Goal: Task Accomplishment & Management: Use online tool/utility

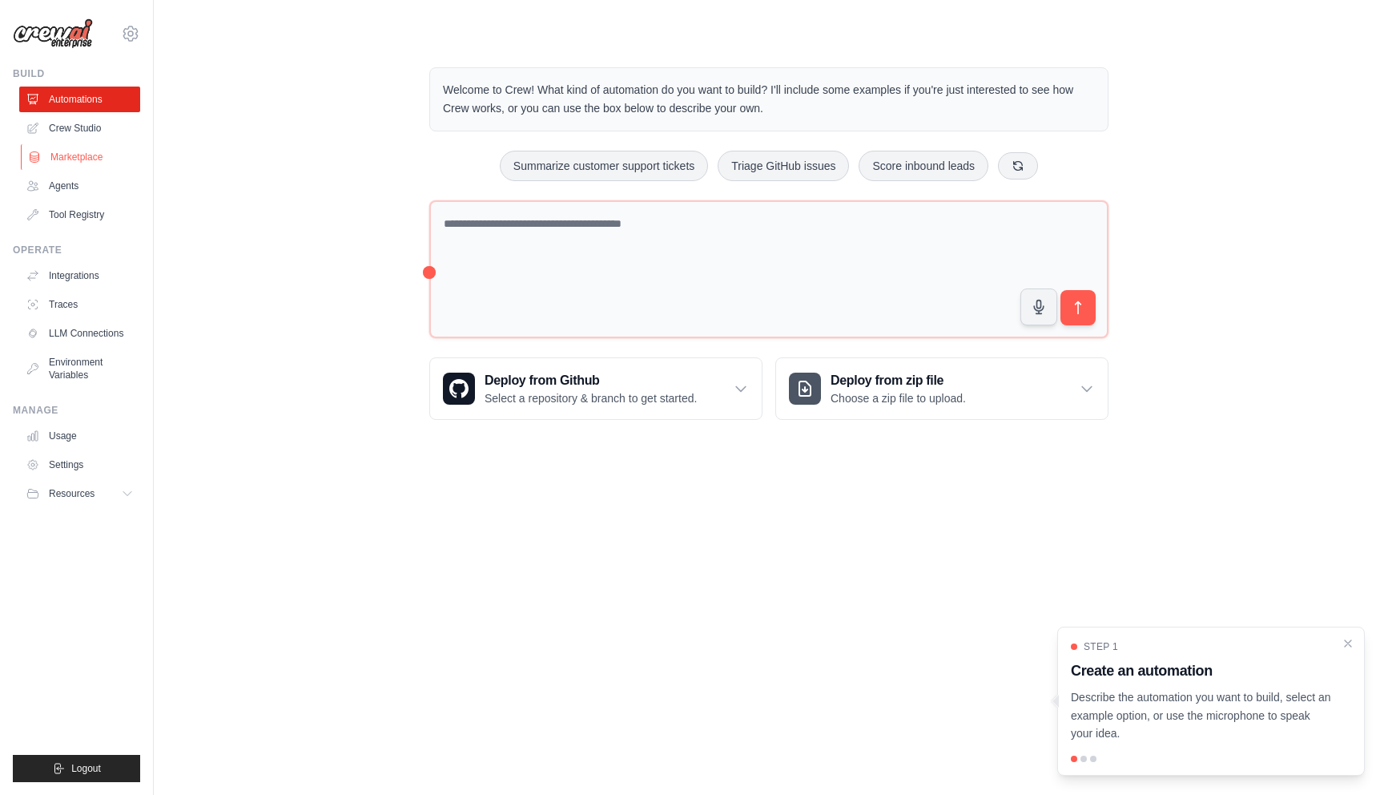
click at [116, 163] on link "Marketplace" at bounding box center [81, 157] width 121 height 26
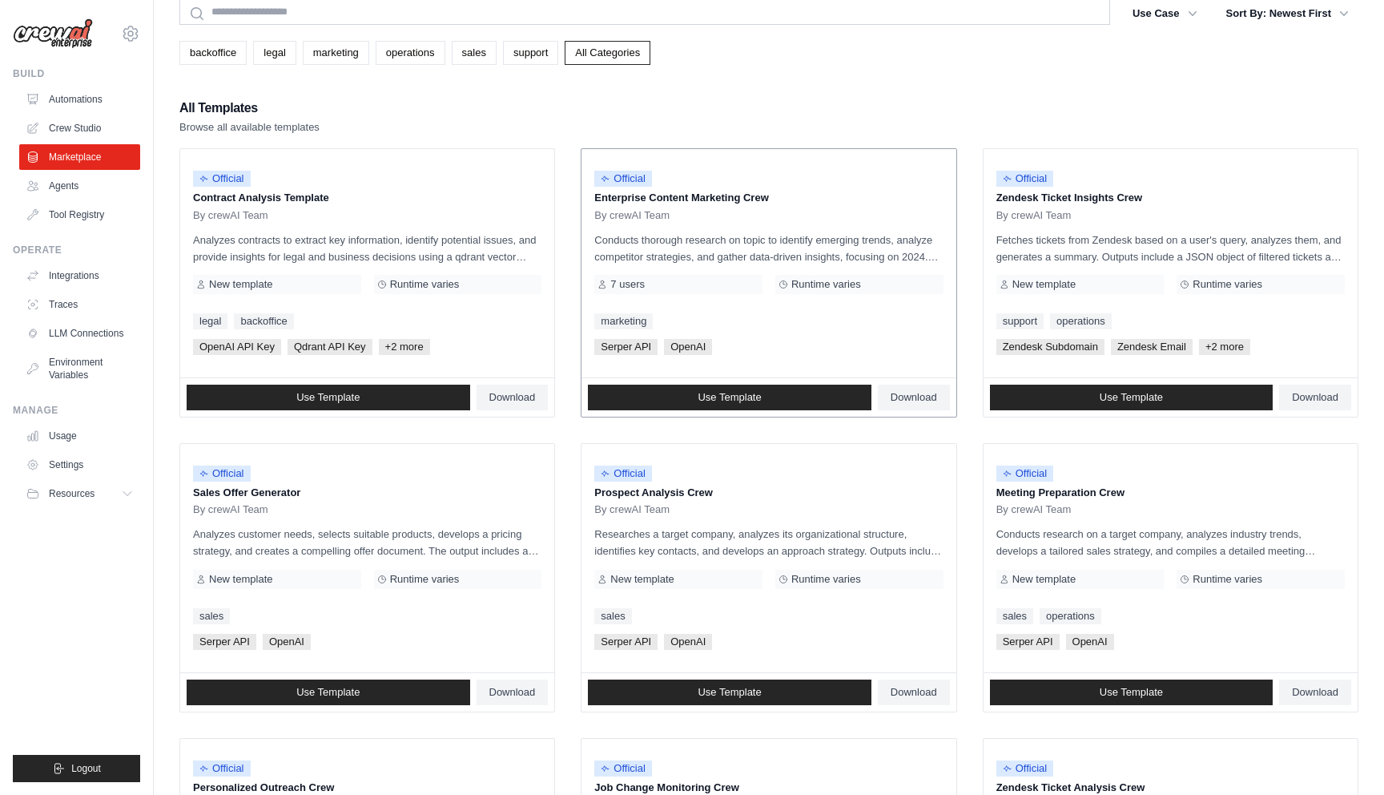
scroll to position [67, 0]
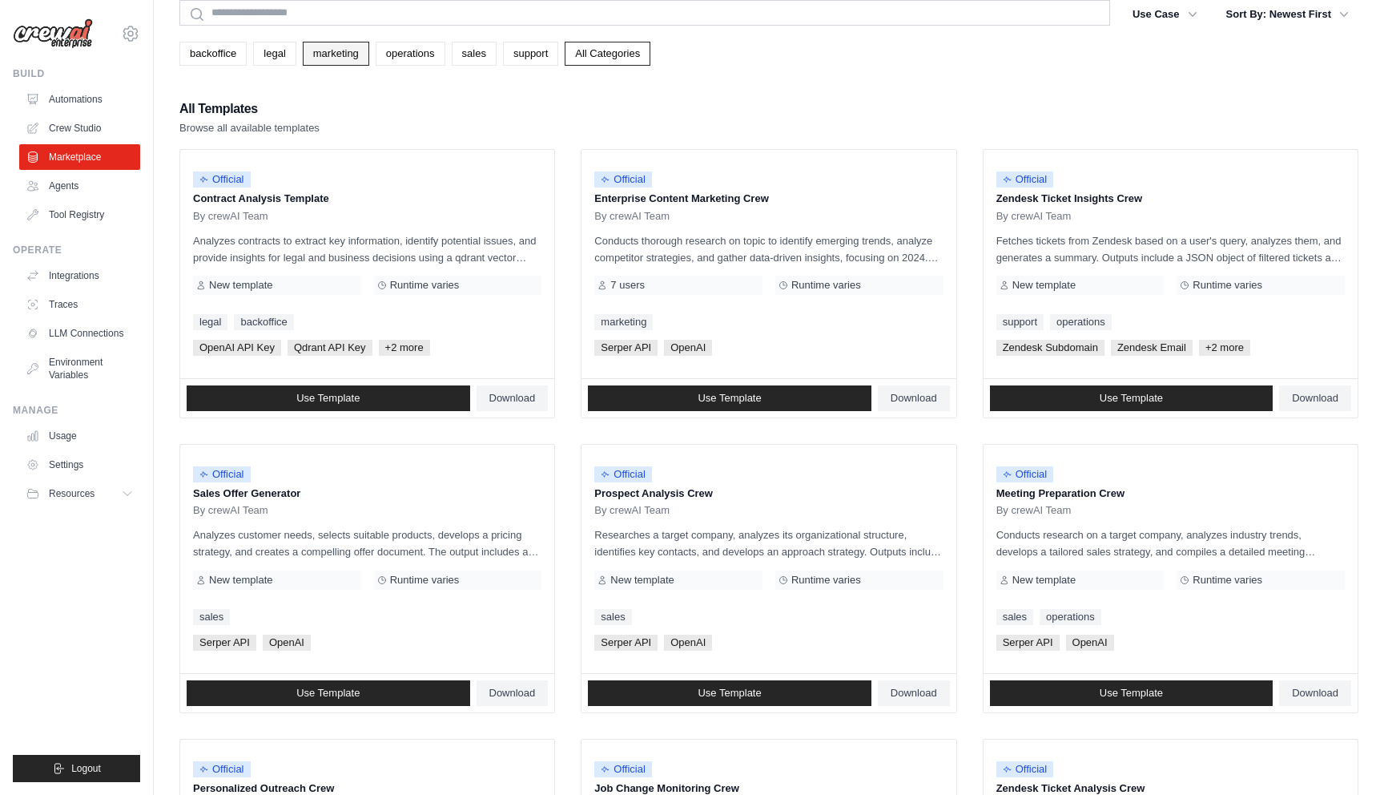
click at [316, 59] on link "marketing" at bounding box center [336, 54] width 66 height 24
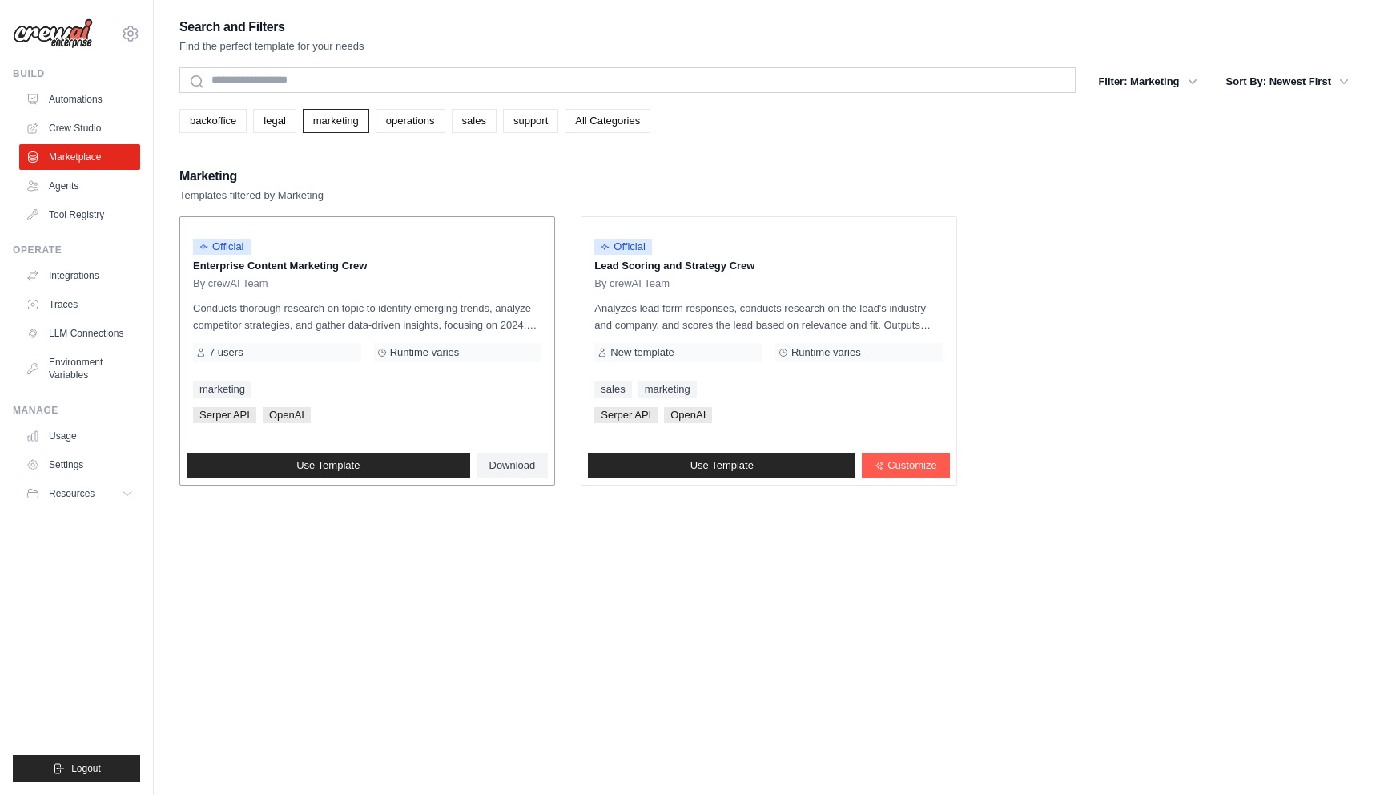
click at [229, 413] on span "Serper API" at bounding box center [224, 415] width 63 height 16
click at [247, 411] on span "Serper API" at bounding box center [224, 415] width 63 height 16
drag, startPoint x: 250, startPoint y: 415, endPoint x: 197, endPoint y: 415, distance: 52.9
click at [197, 415] on span "Serper API" at bounding box center [224, 415] width 63 height 16
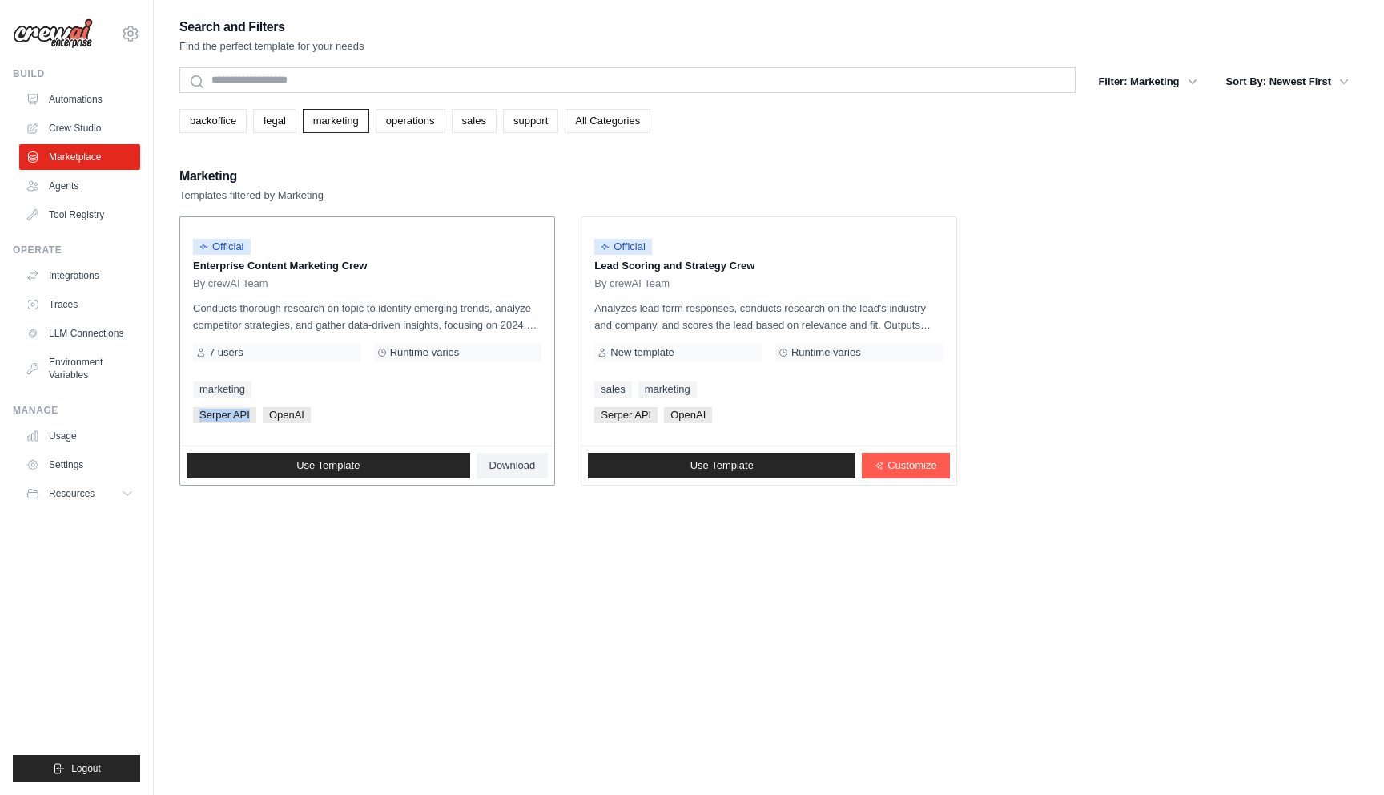
copy span "Serper API"
click at [94, 204] on link "Tool Registry" at bounding box center [81, 215] width 121 height 26
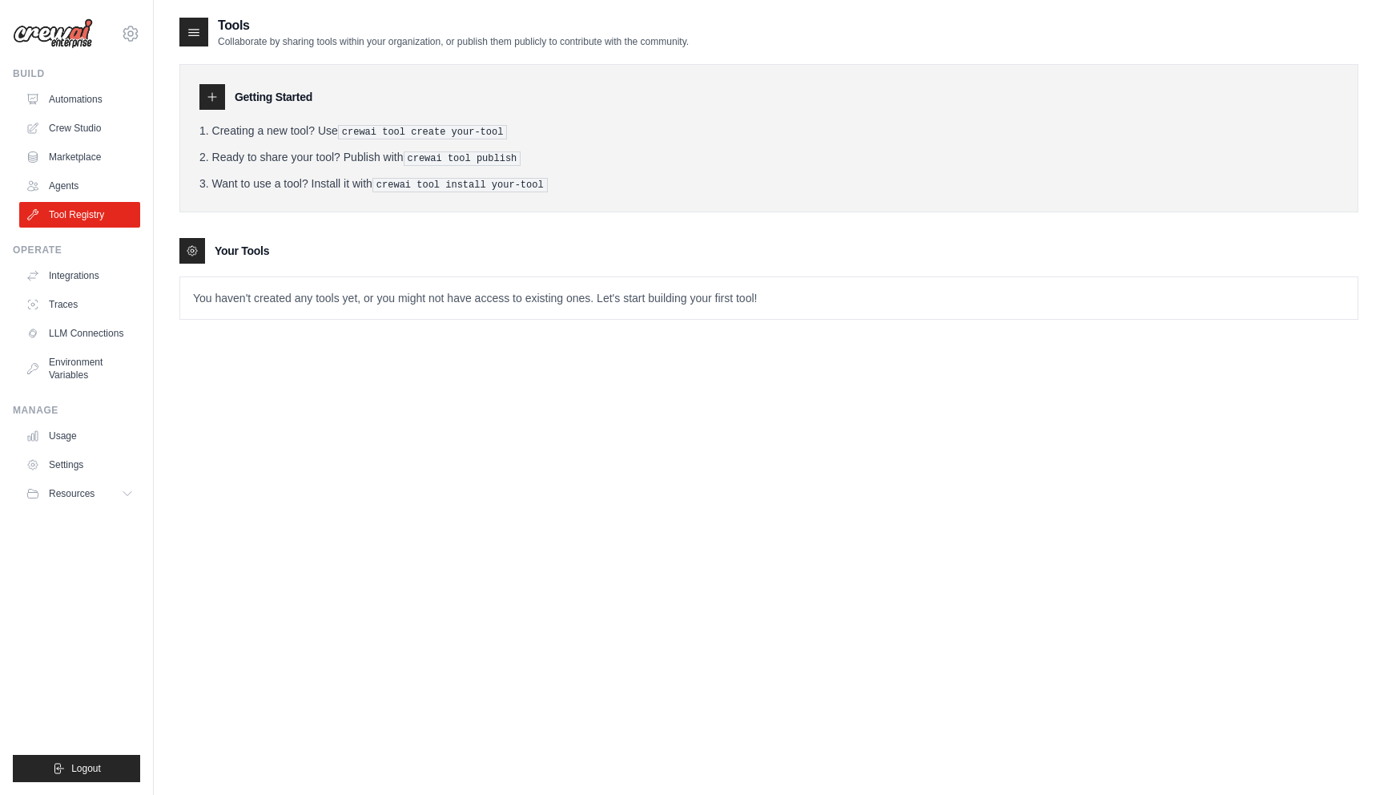
click at [355, 303] on p "You haven't created any tools yet, or you might not have access to existing one…" at bounding box center [769, 298] width 1178 height 42
click at [212, 91] on icon at bounding box center [212, 97] width 13 height 13
click at [201, 42] on div at bounding box center [193, 32] width 29 height 29
click at [203, 254] on div at bounding box center [192, 251] width 26 height 26
click at [216, 87] on div at bounding box center [212, 97] width 26 height 26
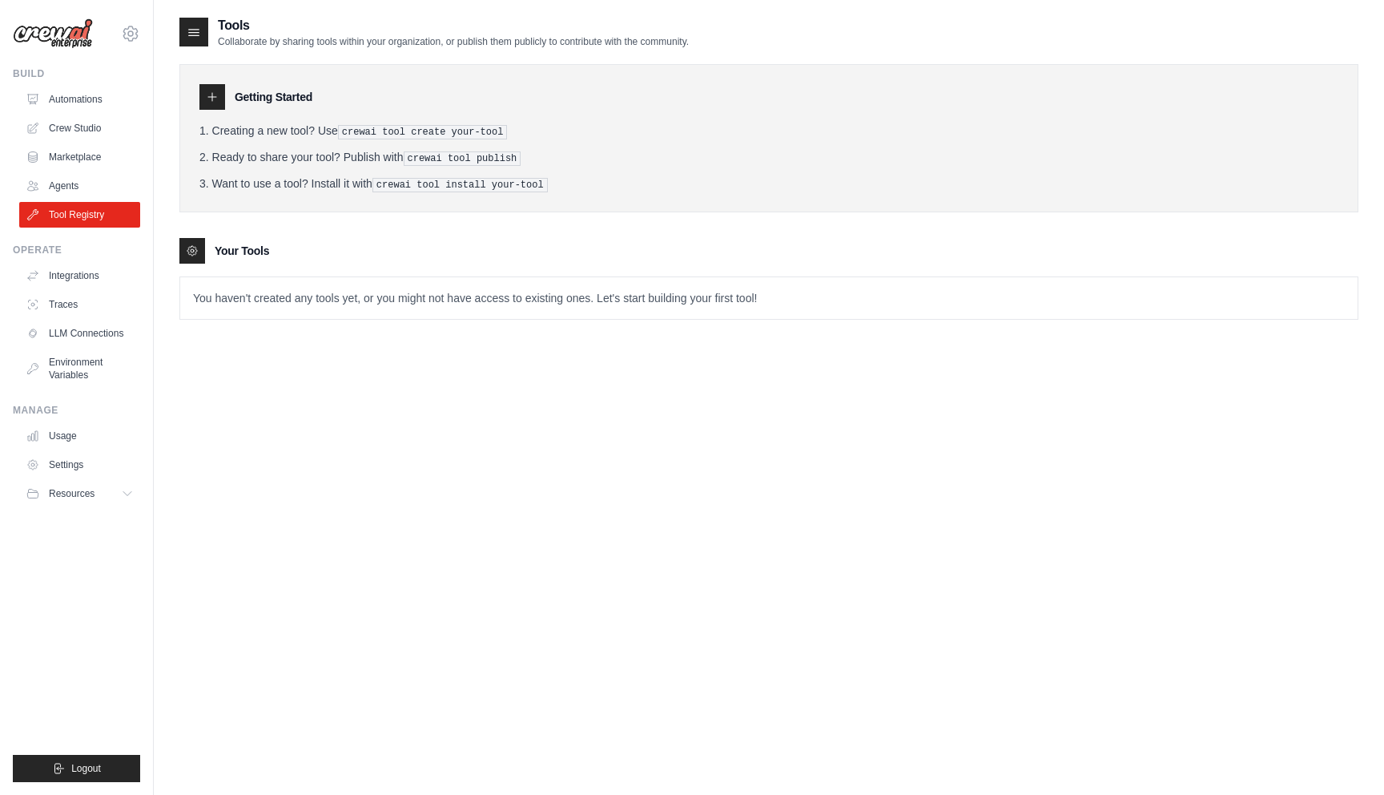
click at [405, 126] on pre "crewai tool create your-tool" at bounding box center [423, 132] width 170 height 14
click at [74, 151] on link "Marketplace" at bounding box center [81, 157] width 121 height 26
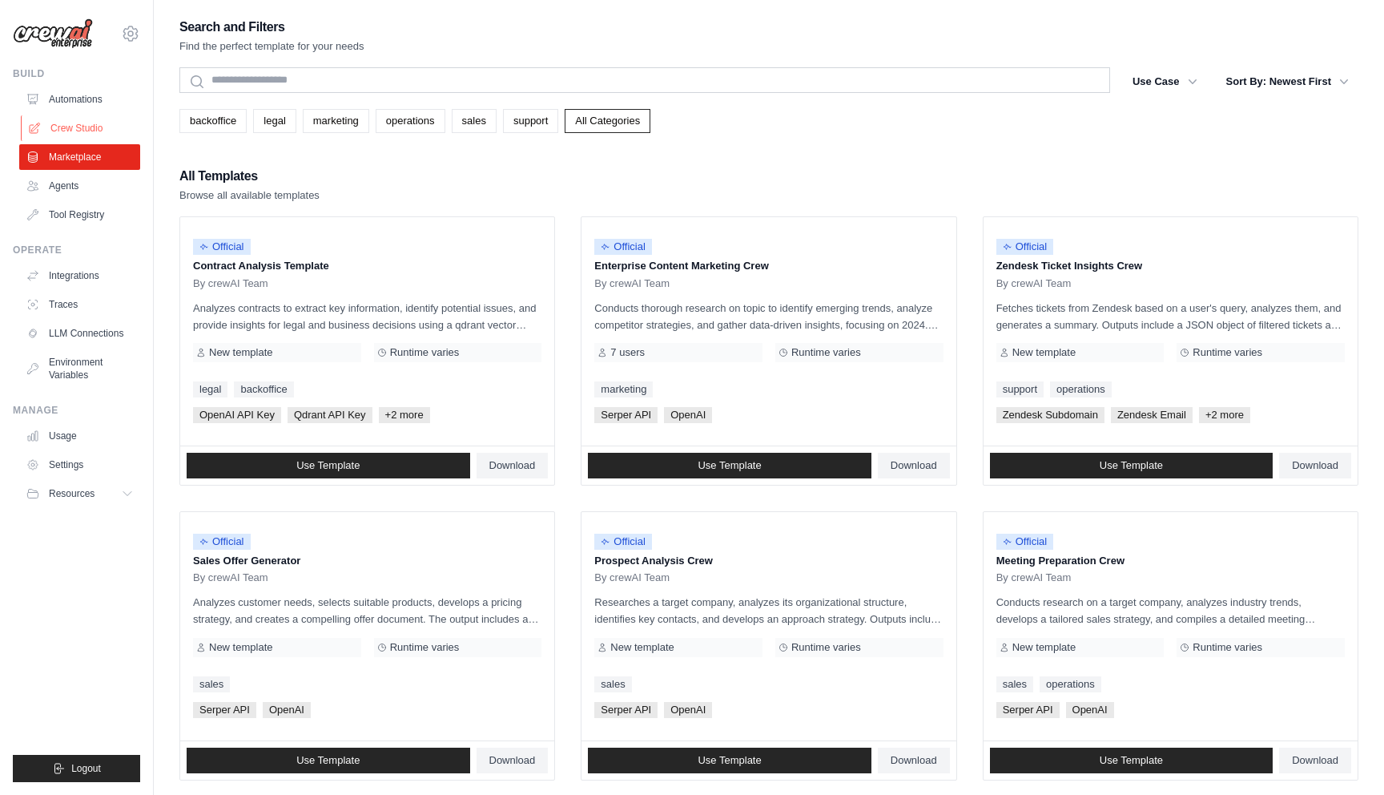
click at [75, 135] on link "Crew Studio" at bounding box center [81, 128] width 121 height 26
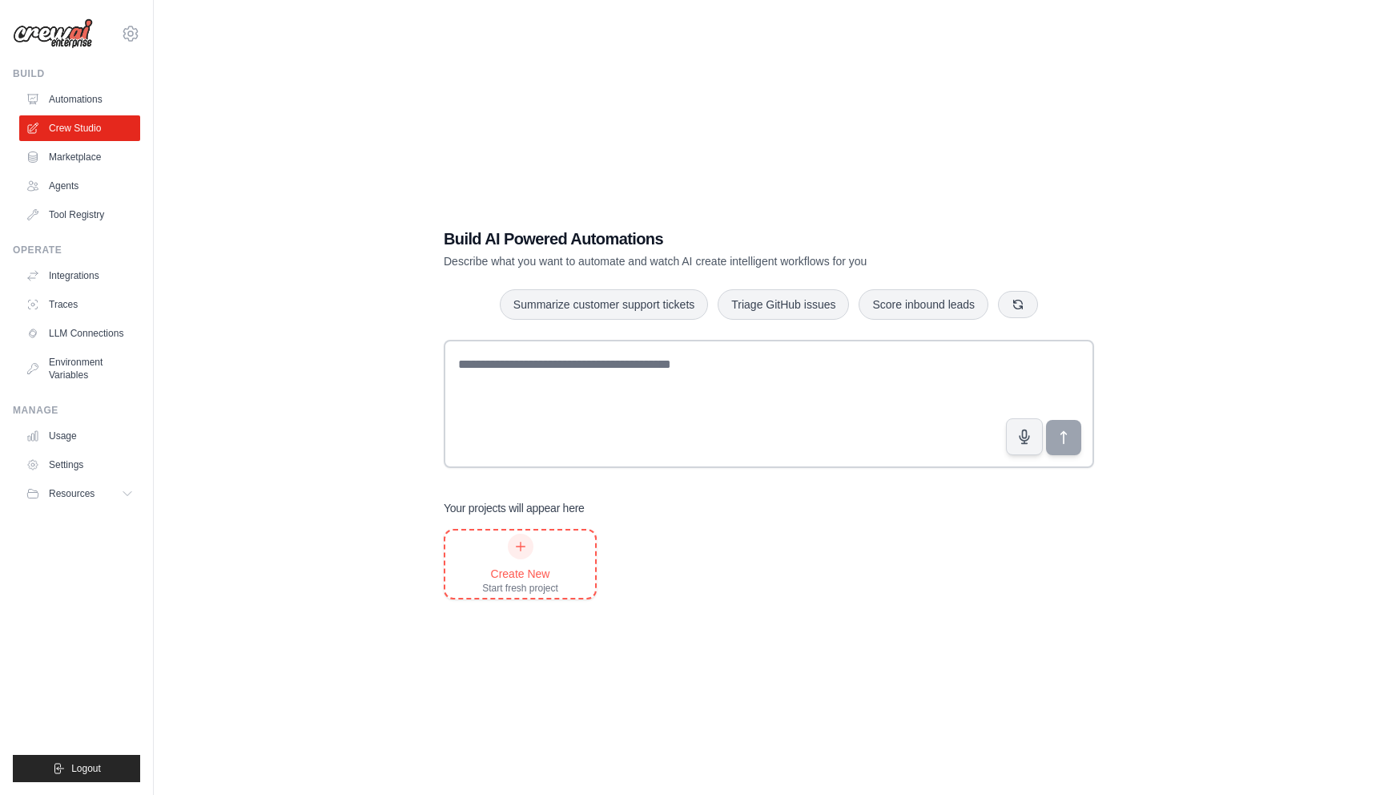
click at [511, 551] on div at bounding box center [521, 547] width 26 height 26
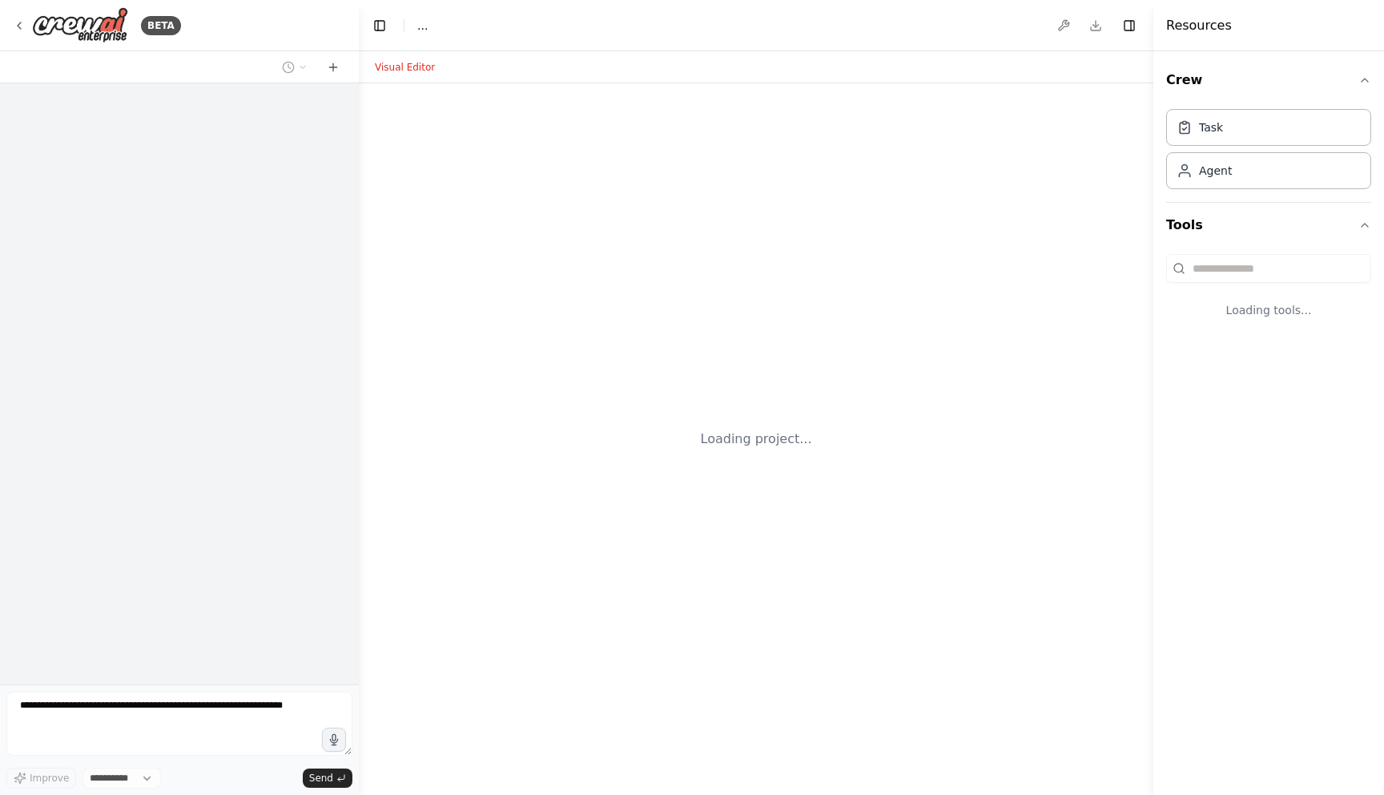
select select "****"
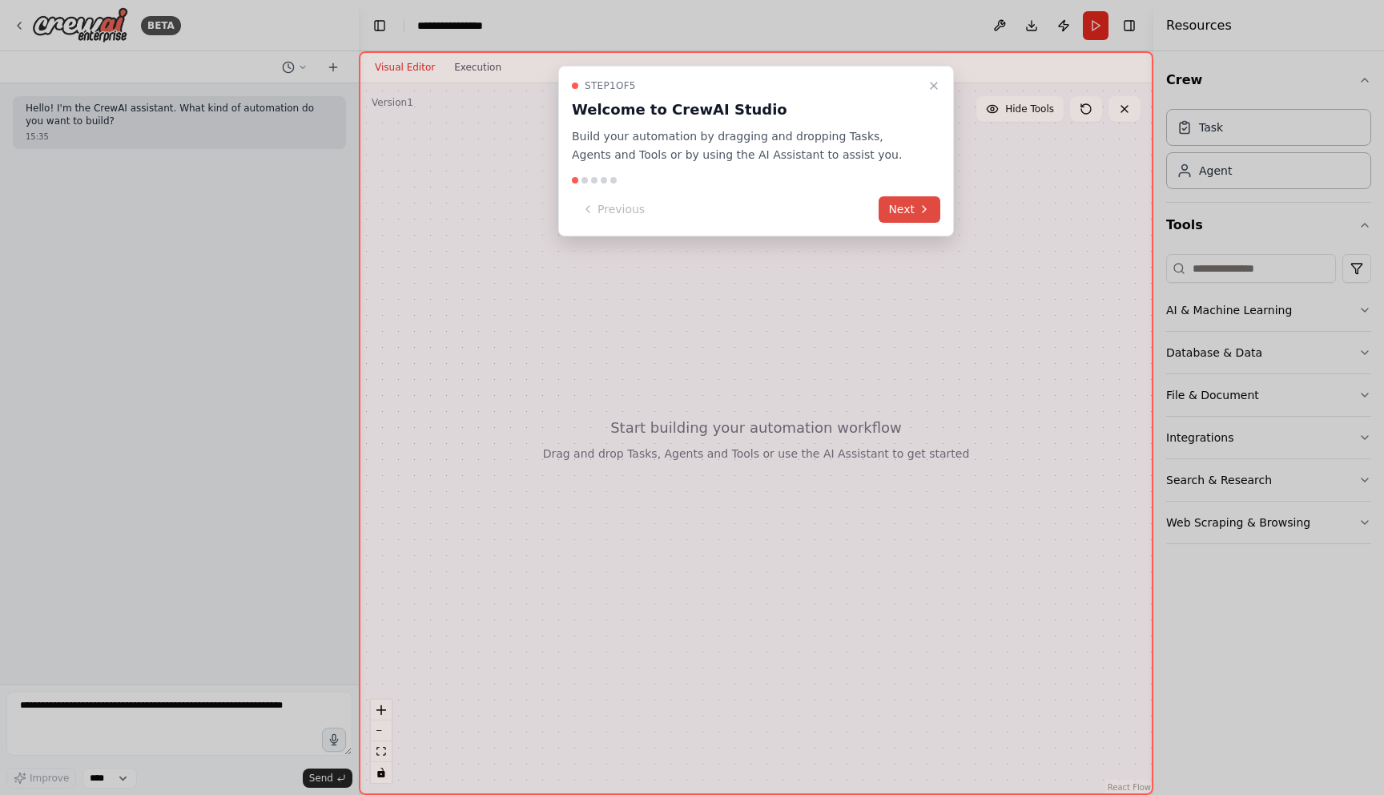
click at [911, 212] on button "Next" at bounding box center [910, 209] width 62 height 26
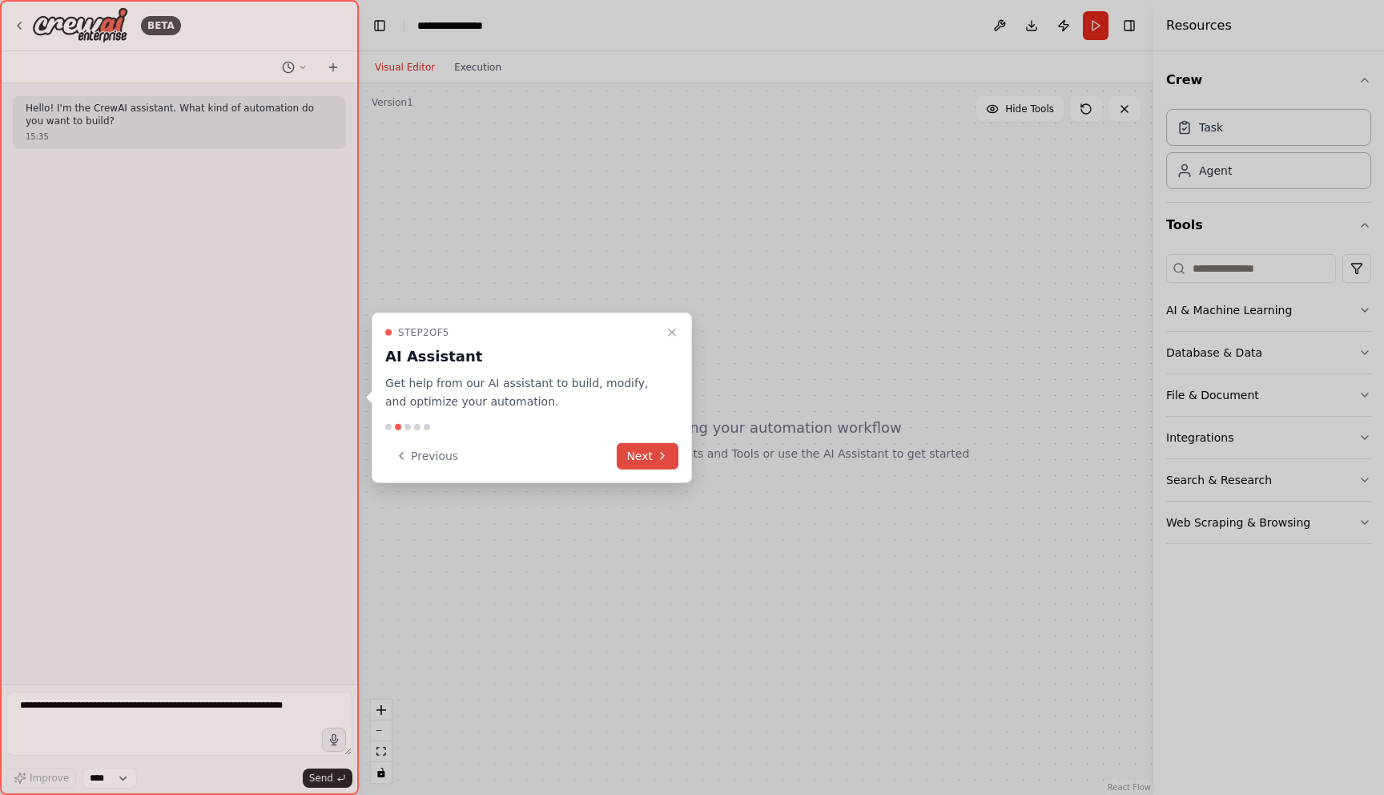
click at [663, 465] on button "Next" at bounding box center [648, 455] width 62 height 26
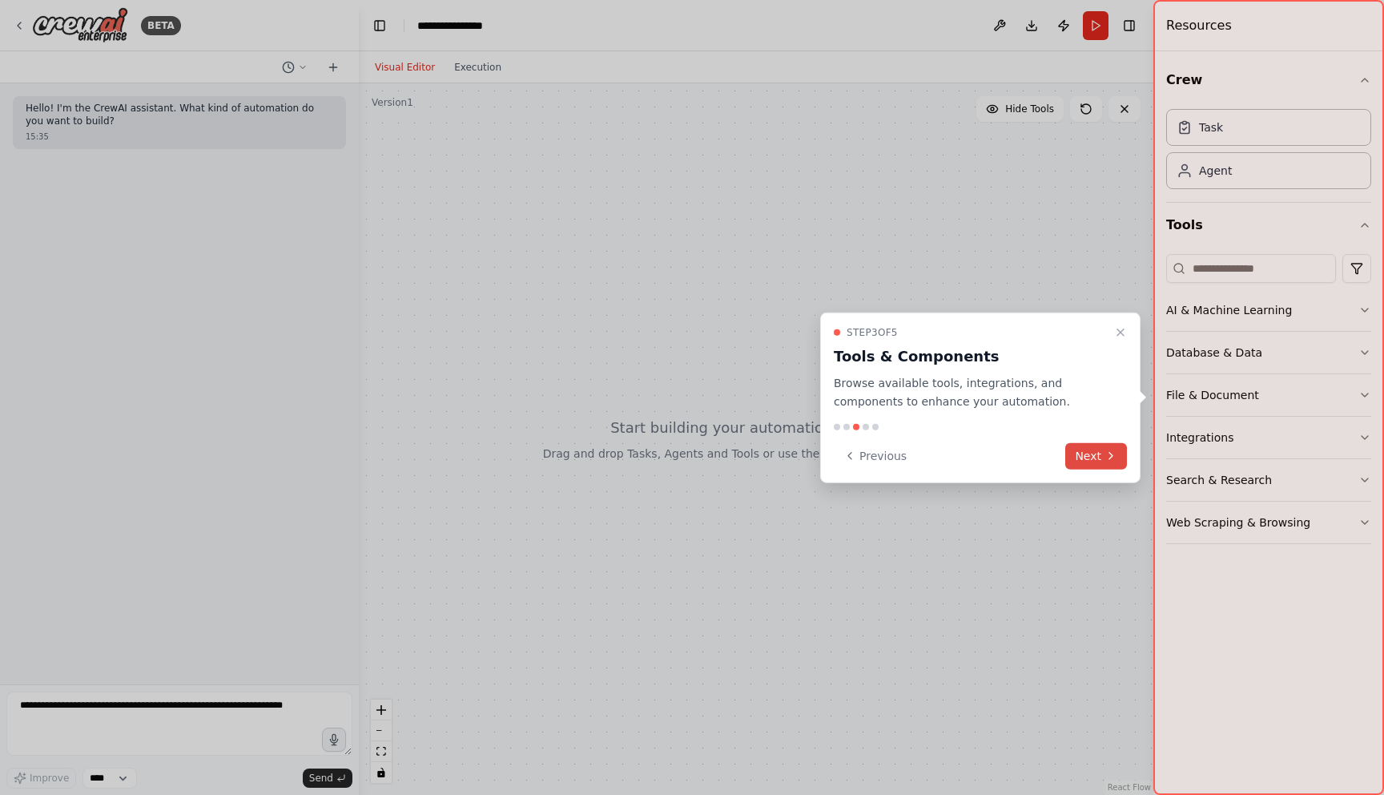
click at [1084, 453] on button "Next" at bounding box center [1097, 455] width 62 height 26
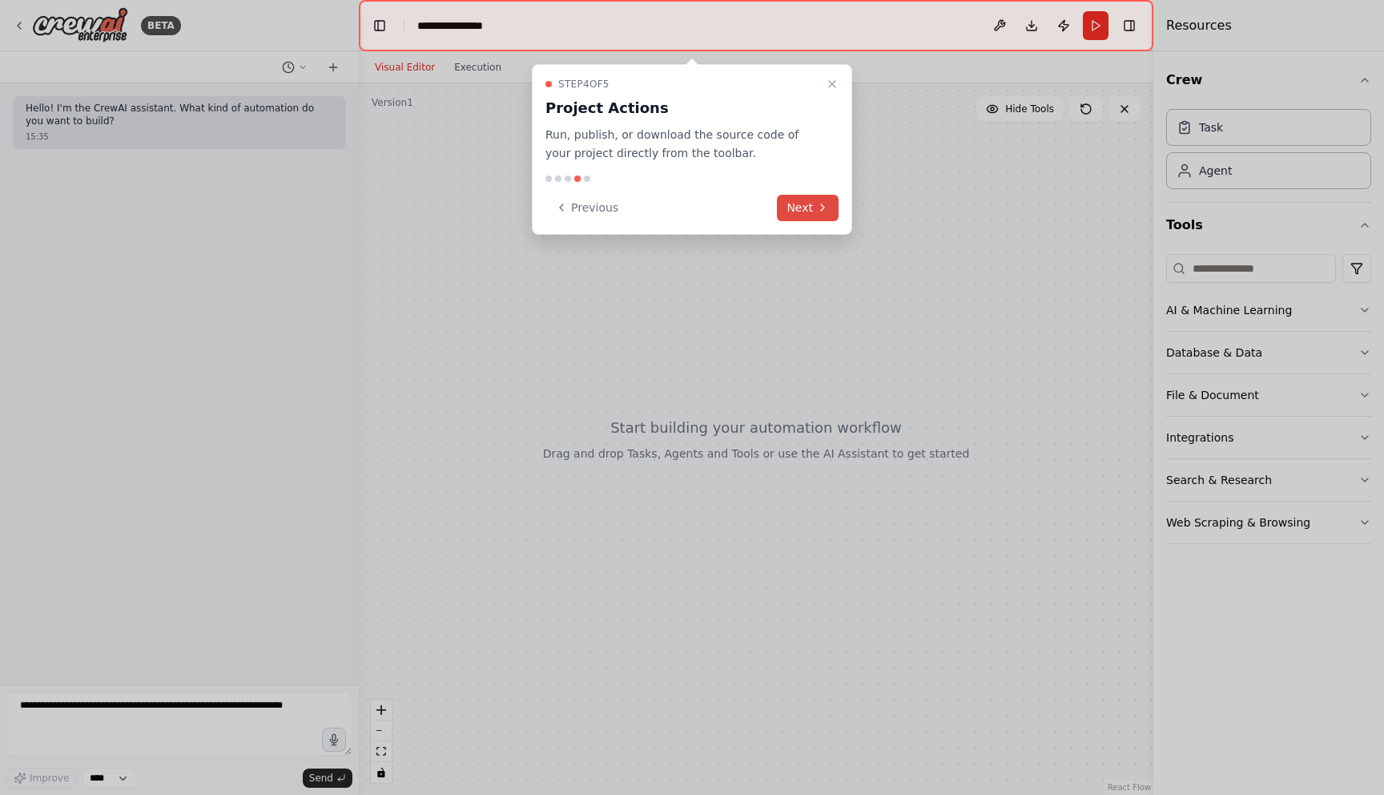
click at [817, 210] on icon at bounding box center [822, 207] width 13 height 13
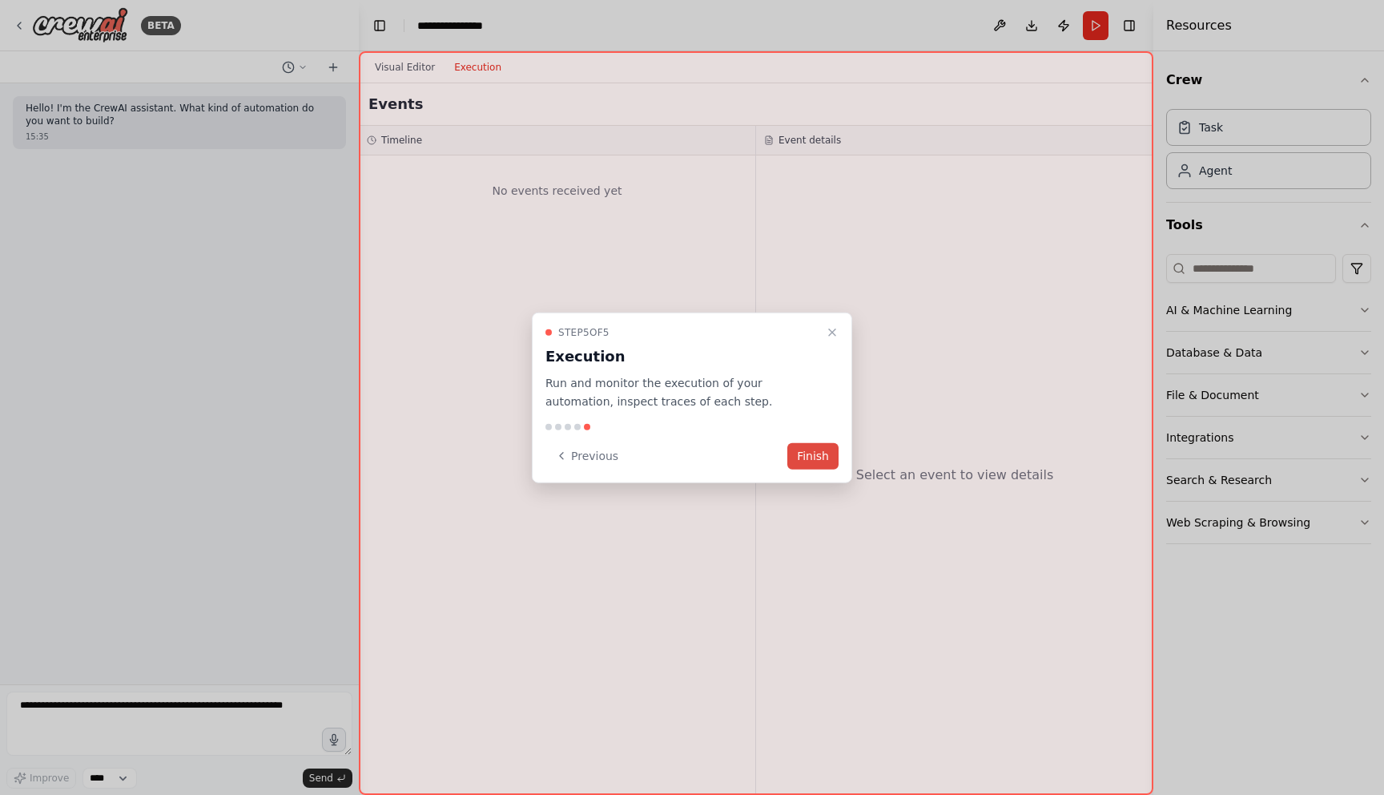
click at [815, 461] on button "Finish" at bounding box center [813, 455] width 51 height 26
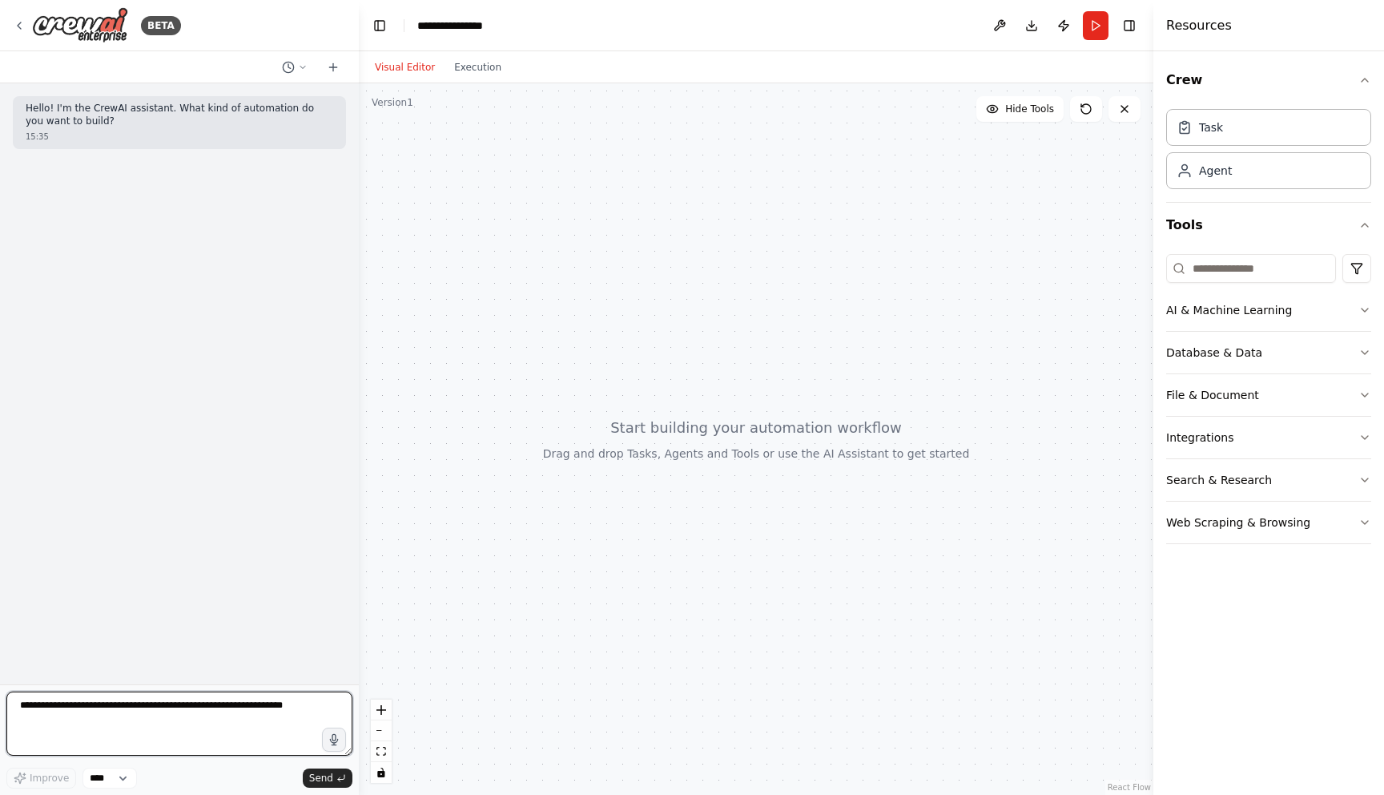
click at [261, 695] on textarea at bounding box center [179, 723] width 346 height 64
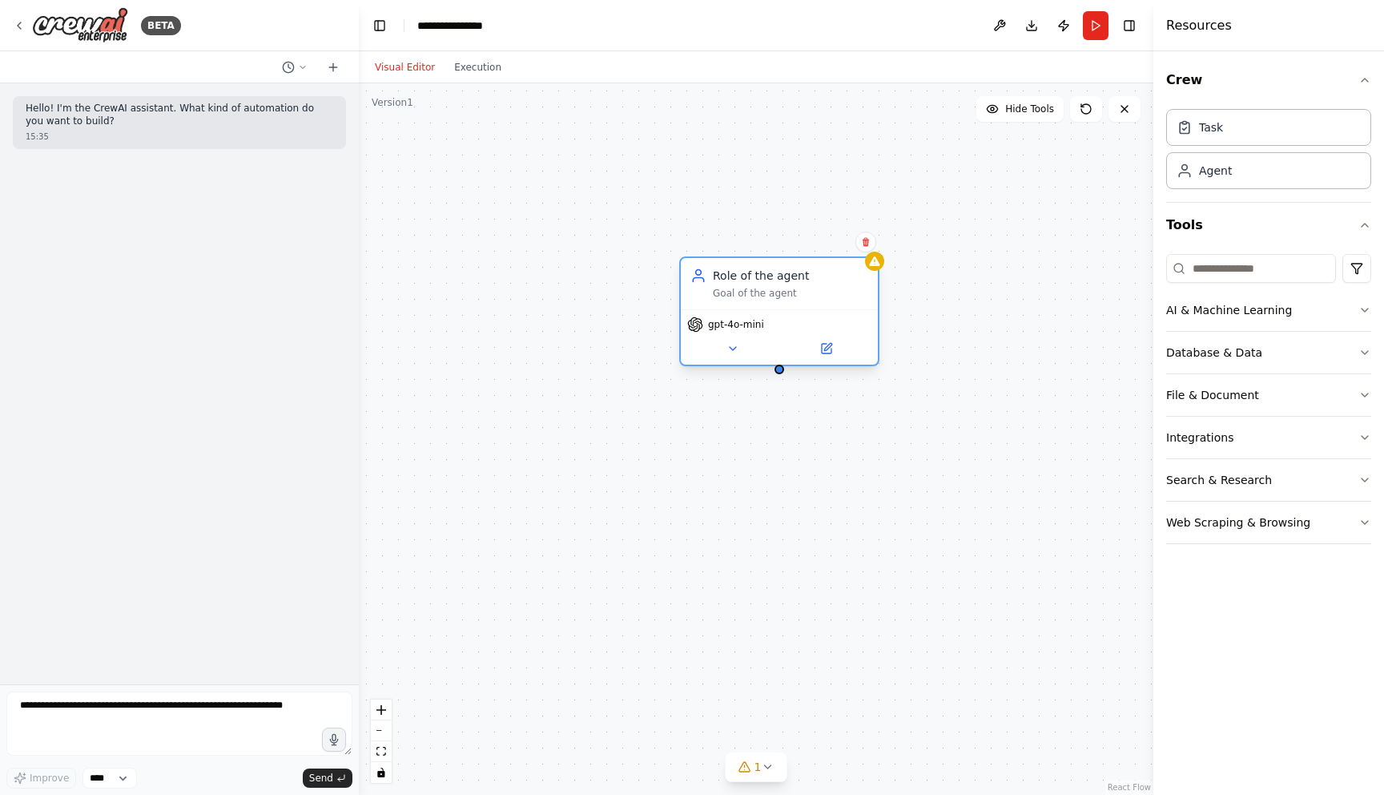
drag, startPoint x: 913, startPoint y: 314, endPoint x: 777, endPoint y: 294, distance: 137.7
click at [777, 294] on div "Goal of the agent" at bounding box center [790, 293] width 155 height 13
click at [727, 347] on icon at bounding box center [733, 348] width 13 height 13
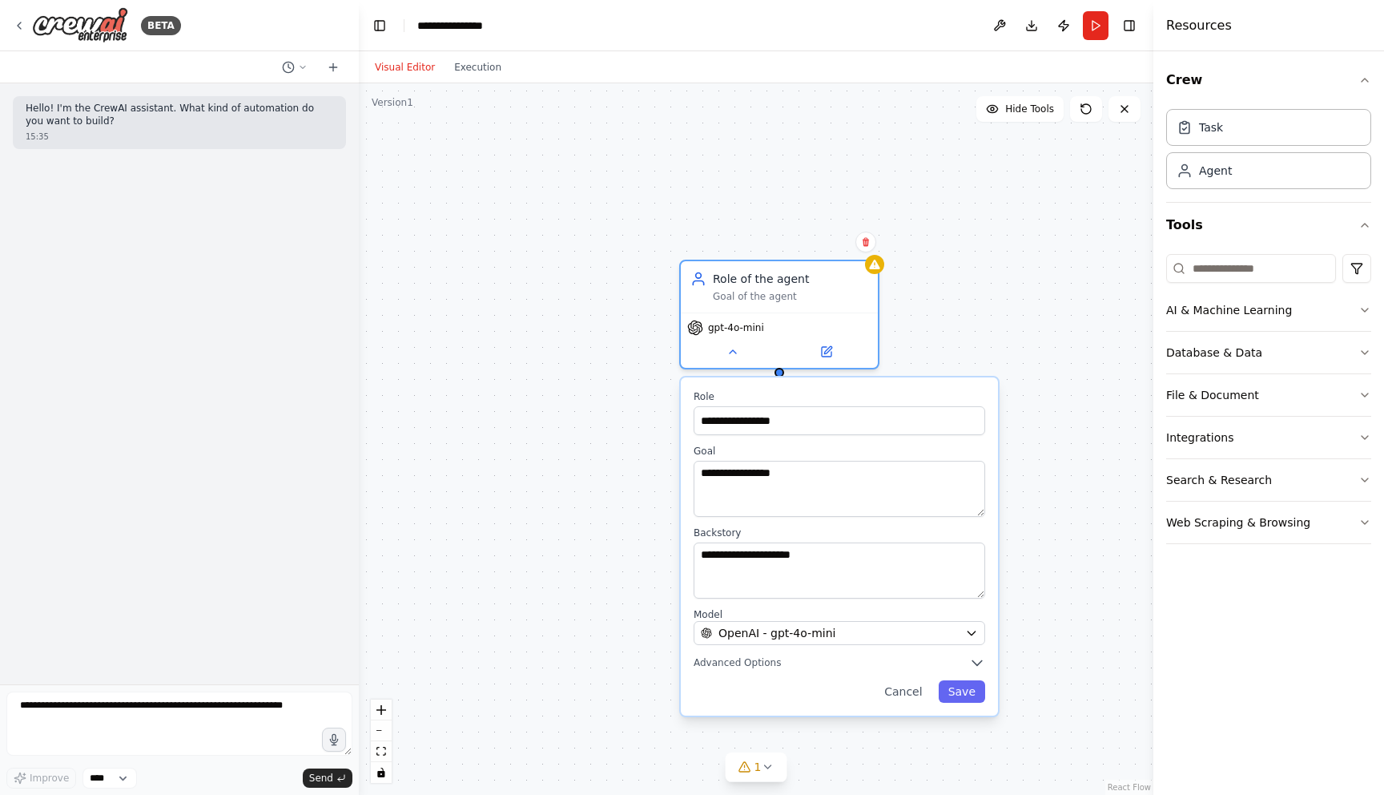
click at [1007, 306] on div "**********" at bounding box center [756, 438] width 795 height 711
click at [908, 700] on button "Cancel" at bounding box center [903, 691] width 57 height 22
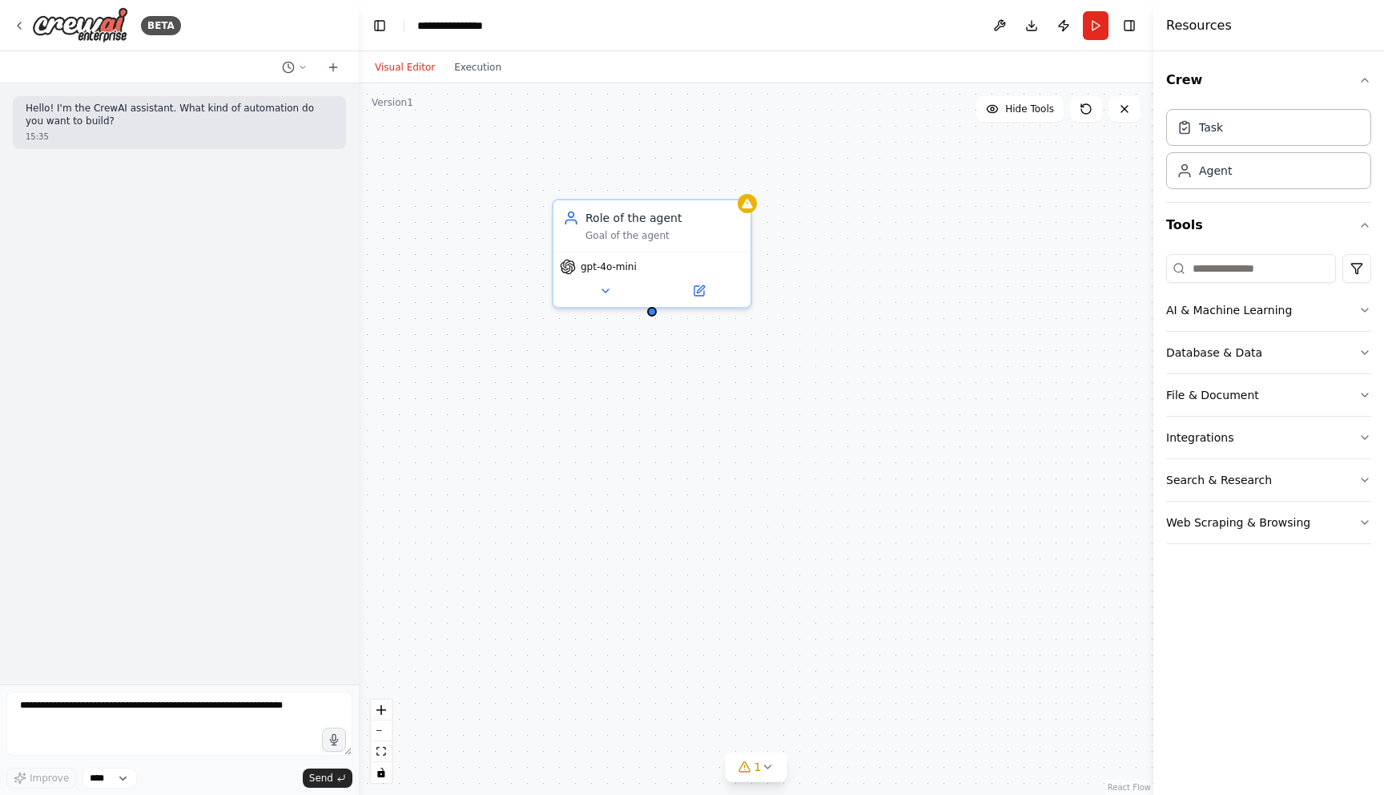
drag, startPoint x: 779, startPoint y: 379, endPoint x: 648, endPoint y: 316, distance: 145.1
click at [648, 316] on div "Role of the agent Goal of the agent gpt-4o-mini" at bounding box center [756, 438] width 795 height 711
drag, startPoint x: 1078, startPoint y: 272, endPoint x: 894, endPoint y: 238, distance: 187.5
click at [894, 238] on div "Task description" at bounding box center [916, 242] width 155 height 13
click at [894, 238] on div "Task description" at bounding box center [932, 242] width 155 height 13
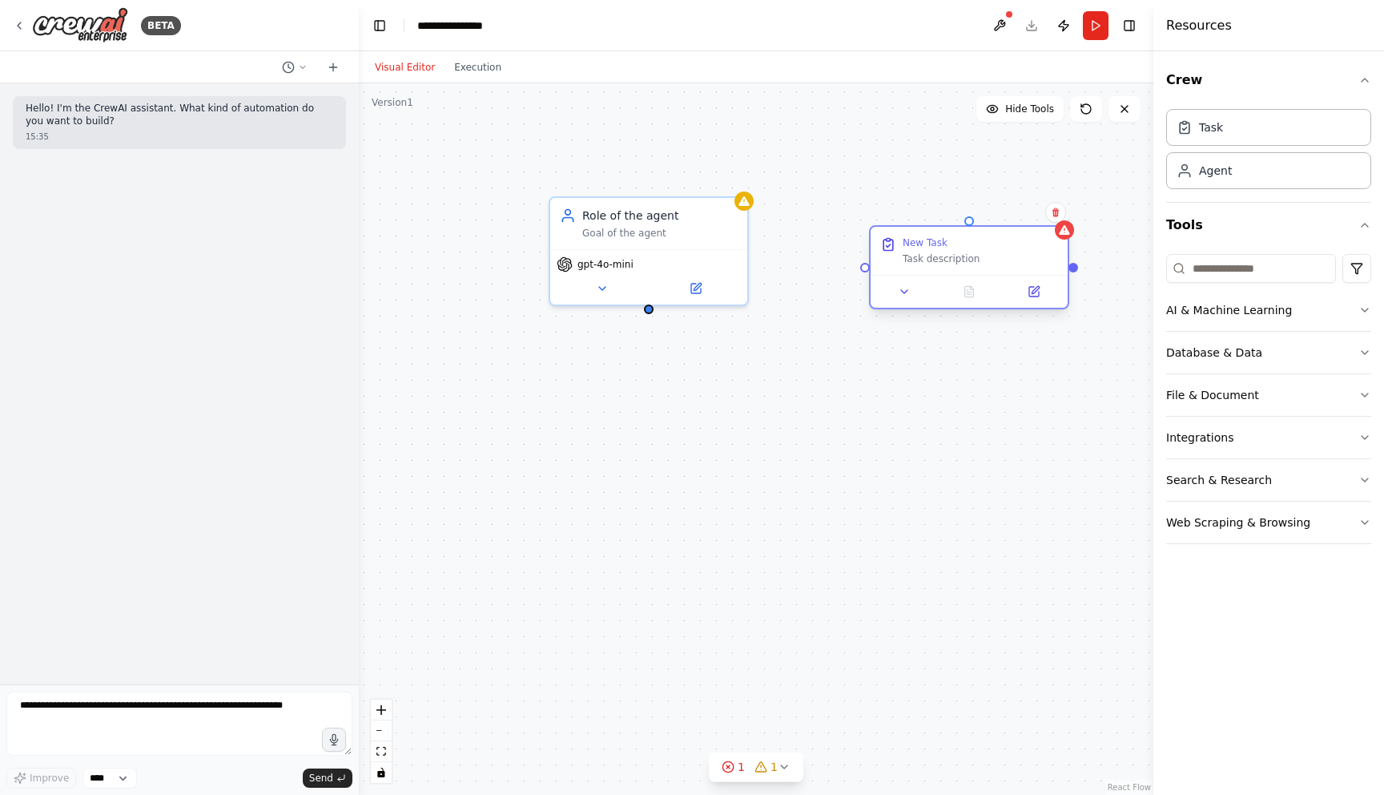
drag, startPoint x: 1017, startPoint y: 293, endPoint x: 1059, endPoint y: 303, distance: 43.5
click at [1059, 303] on div at bounding box center [969, 291] width 197 height 33
drag, startPoint x: 1021, startPoint y: 265, endPoint x: 1026, endPoint y: 240, distance: 26.1
click at [1026, 240] on div "New Task Task description" at bounding box center [969, 219] width 197 height 48
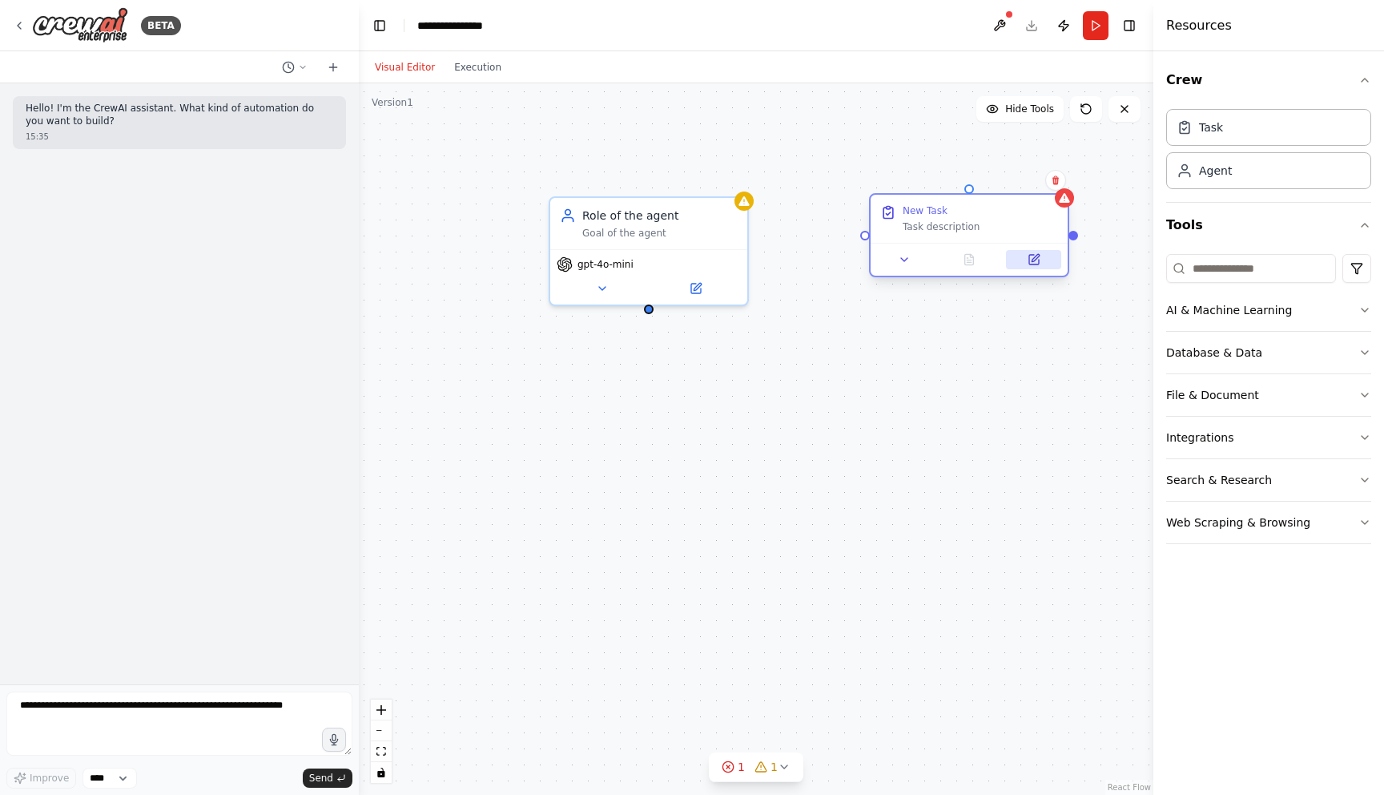
click at [1042, 260] on button at bounding box center [1033, 259] width 55 height 19
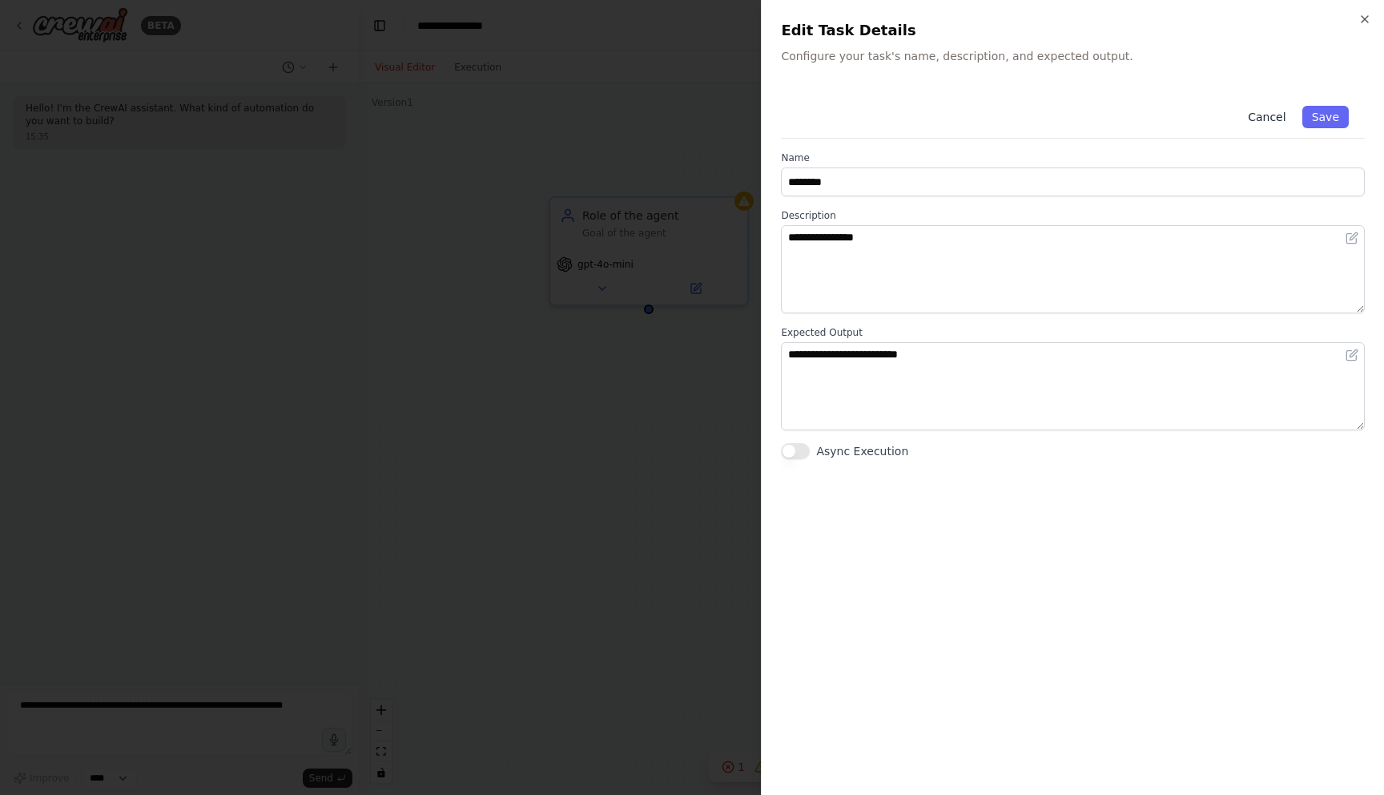
click at [1269, 118] on button "Cancel" at bounding box center [1267, 117] width 57 height 22
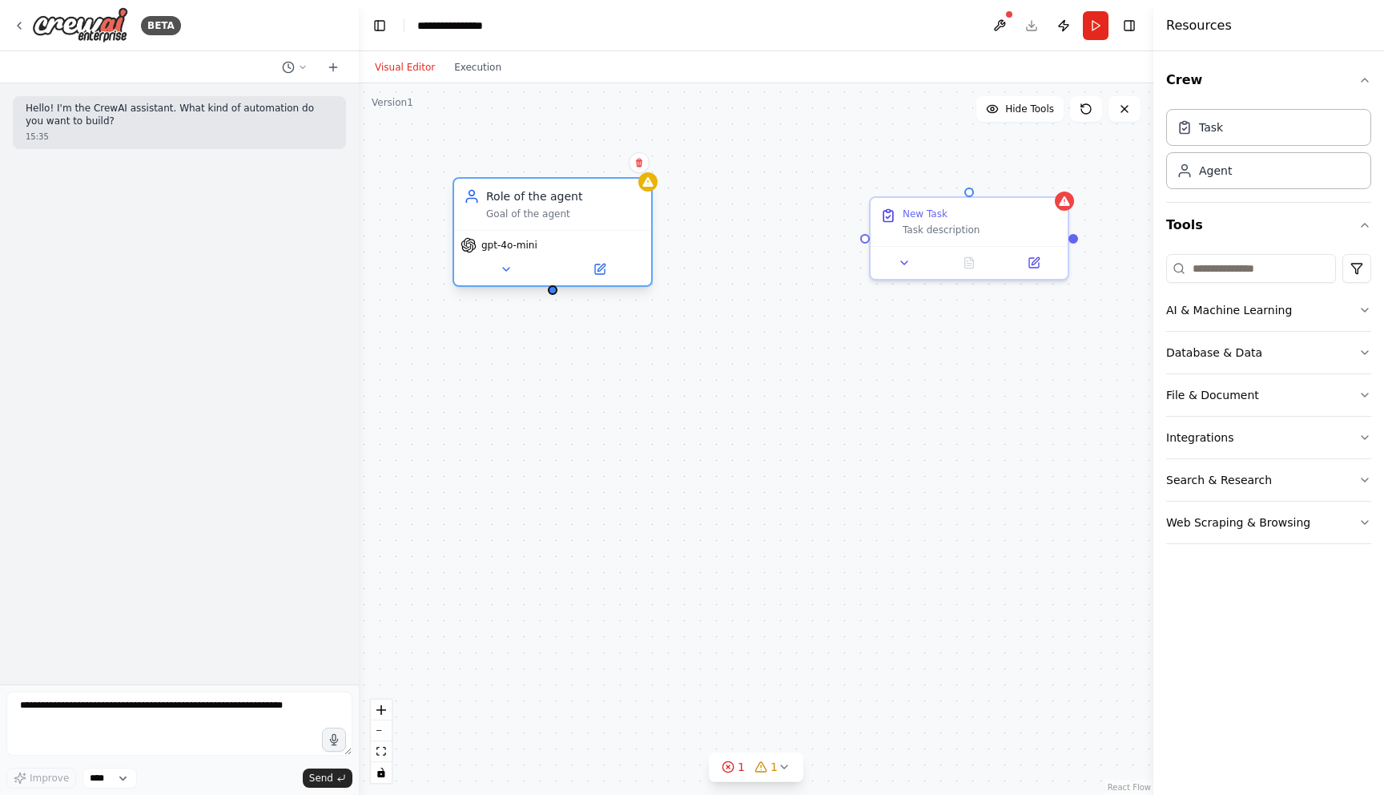
drag, startPoint x: 703, startPoint y: 247, endPoint x: 598, endPoint y: 233, distance: 106.6
click at [598, 233] on div "gpt-4o-mini" at bounding box center [552, 257] width 197 height 55
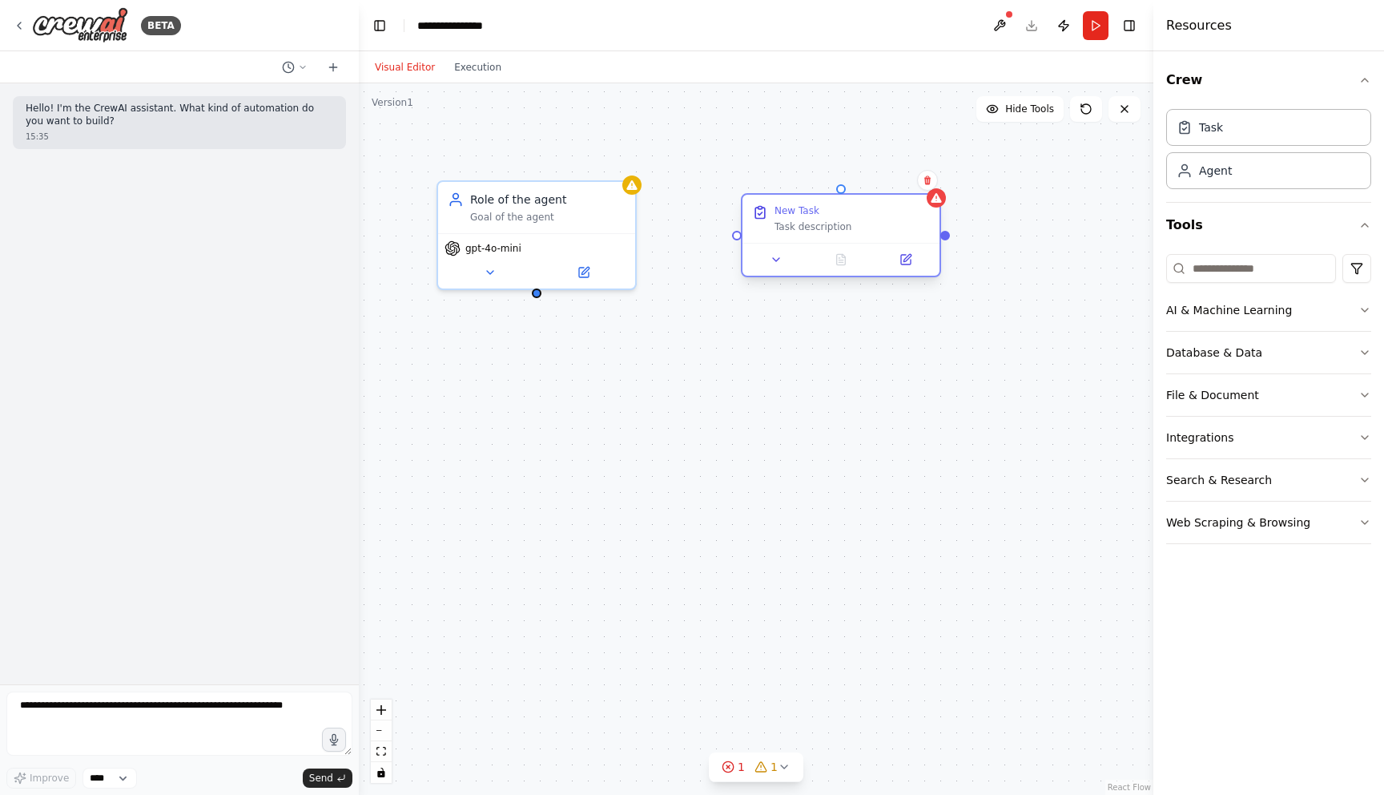
drag, startPoint x: 958, startPoint y: 235, endPoint x: 825, endPoint y: 237, distance: 133.0
click at [825, 237] on div "New Task Task description" at bounding box center [841, 219] width 197 height 48
drag, startPoint x: 639, startPoint y: 242, endPoint x: 648, endPoint y: 242, distance: 9.6
click at [648, 242] on div "Role of the agent Goal of the agent gpt-4o-mini New Task Task description" at bounding box center [756, 438] width 795 height 711
click at [822, 312] on div "Role of the agent Goal of the agent gpt-4o-mini New Task Task description" at bounding box center [756, 438] width 795 height 711
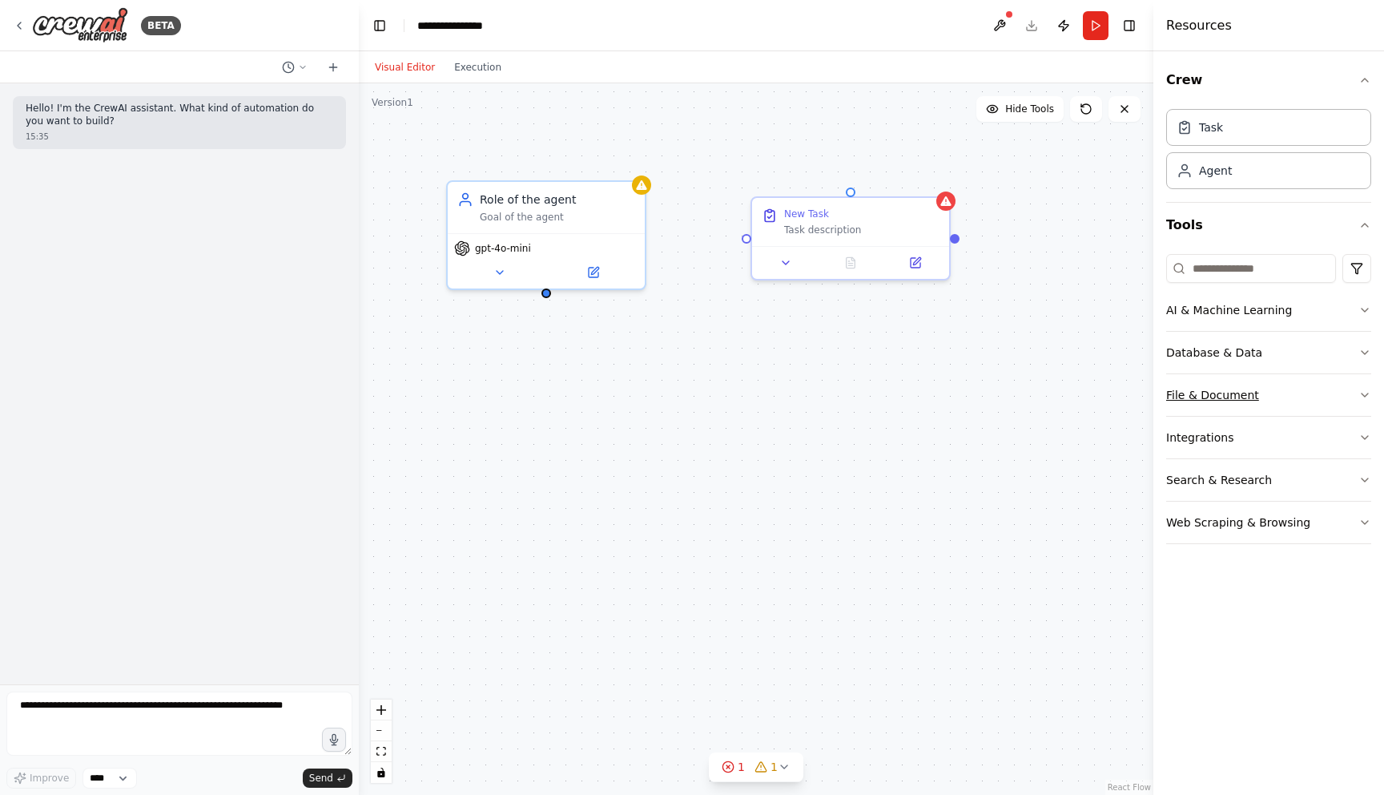
click at [1367, 398] on icon "button" at bounding box center [1365, 395] width 13 height 13
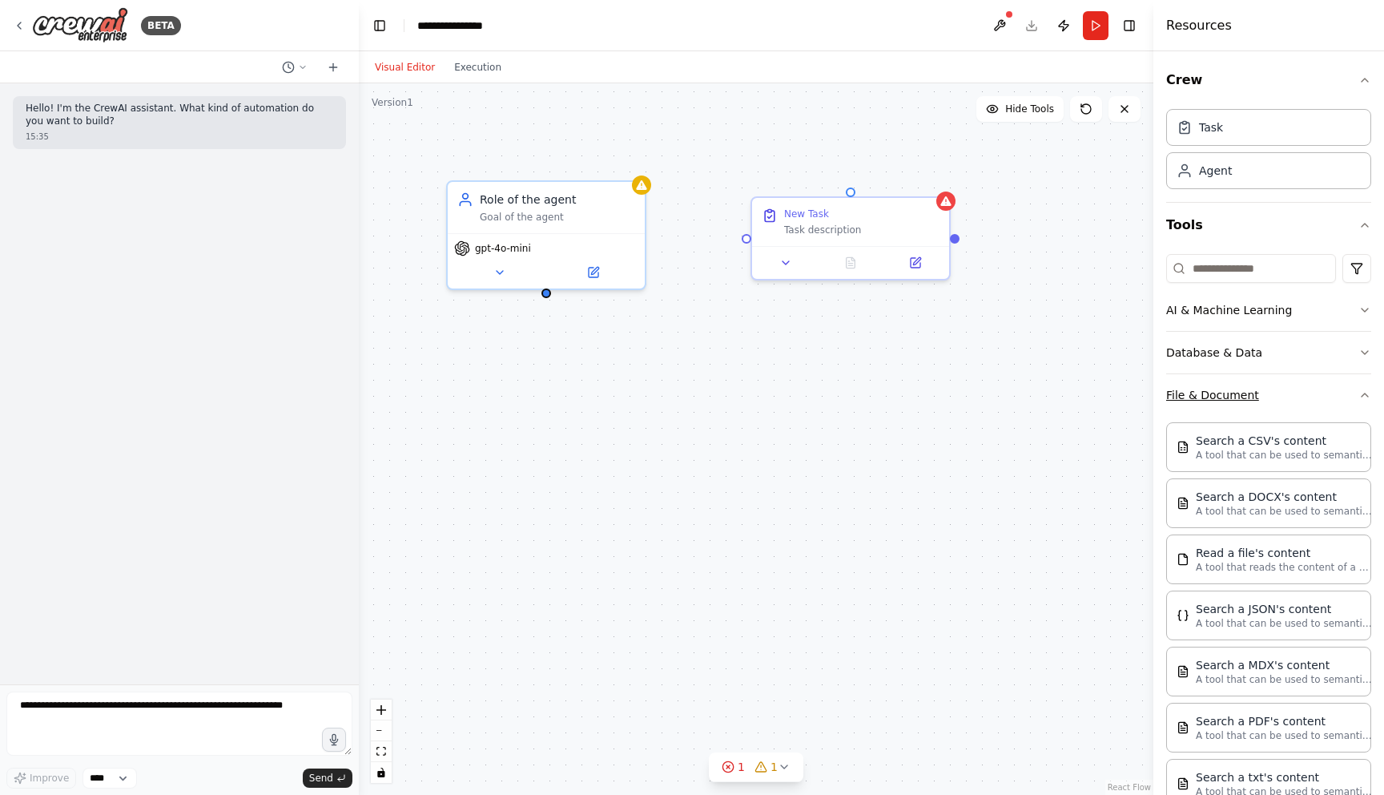
click at [1367, 397] on icon "button" at bounding box center [1365, 395] width 13 height 13
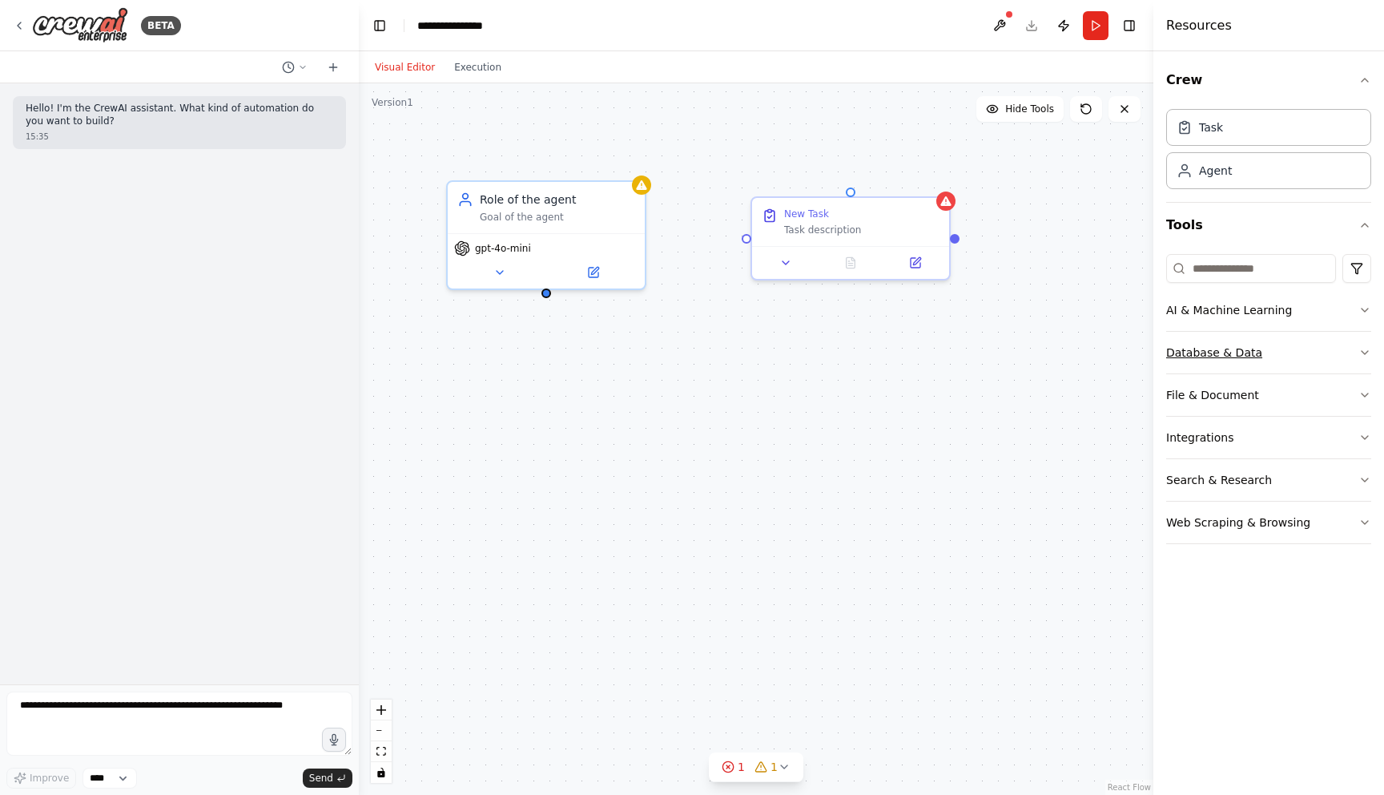
click at [1368, 351] on icon "button" at bounding box center [1365, 352] width 6 height 3
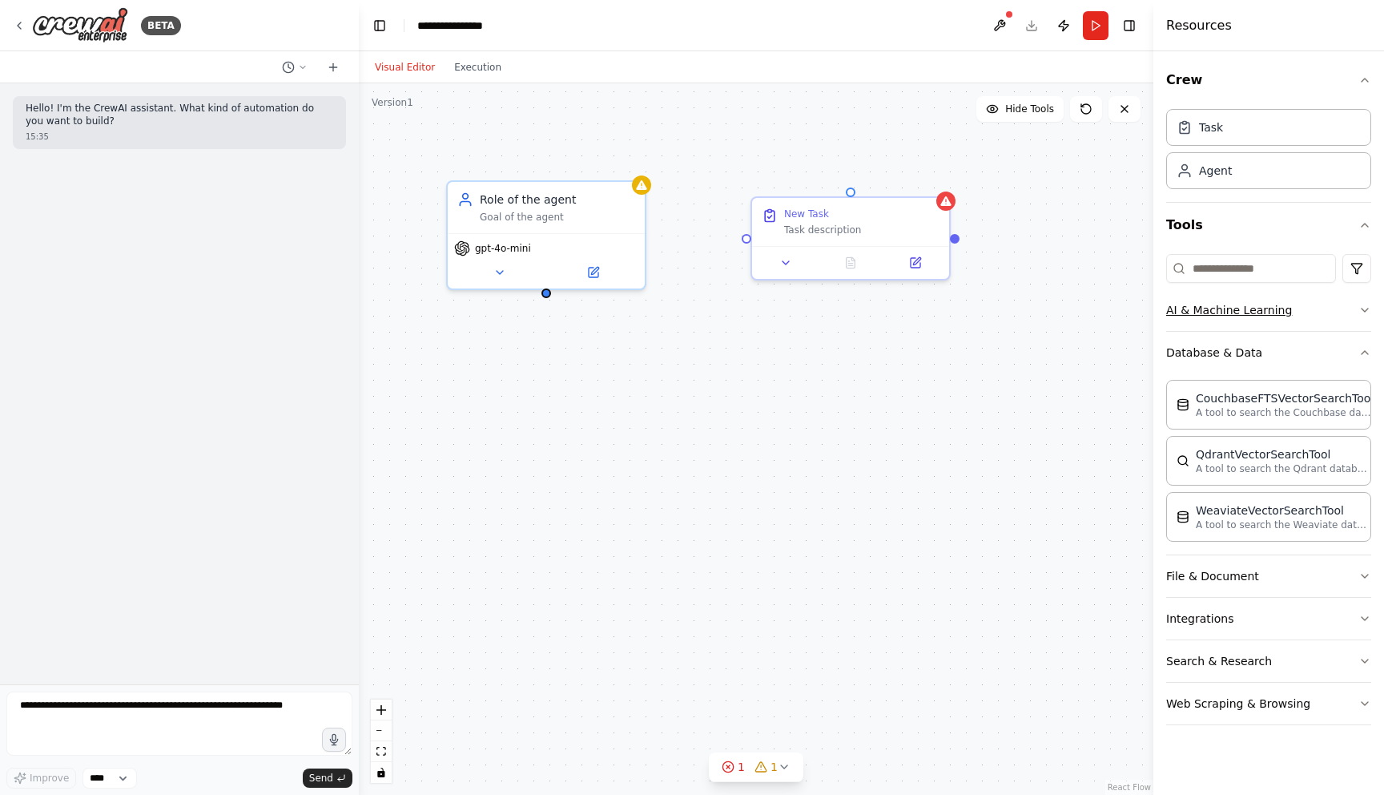
click at [1365, 314] on icon "button" at bounding box center [1365, 310] width 13 height 13
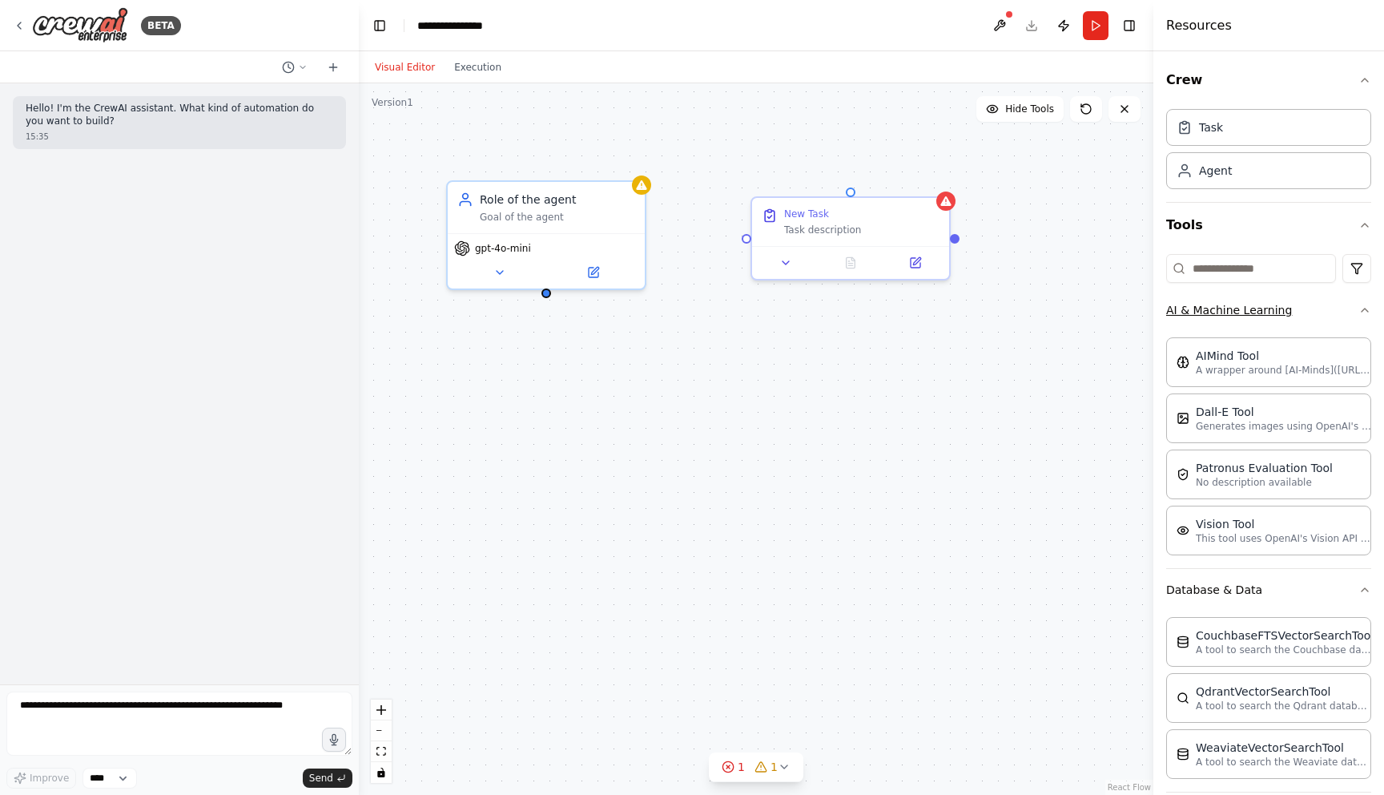
click at [1365, 314] on icon "button" at bounding box center [1365, 310] width 13 height 13
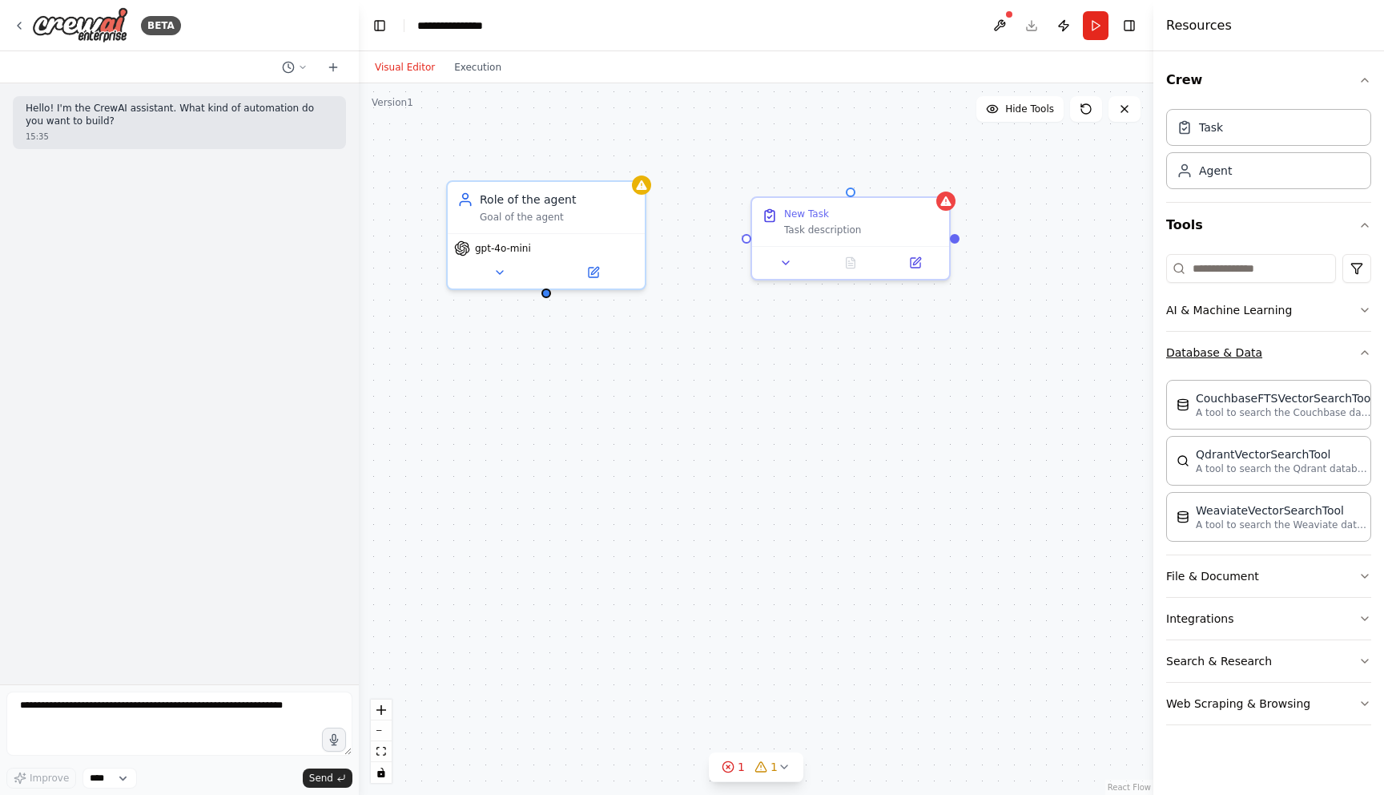
click at [1365, 352] on icon "button" at bounding box center [1365, 352] width 13 height 13
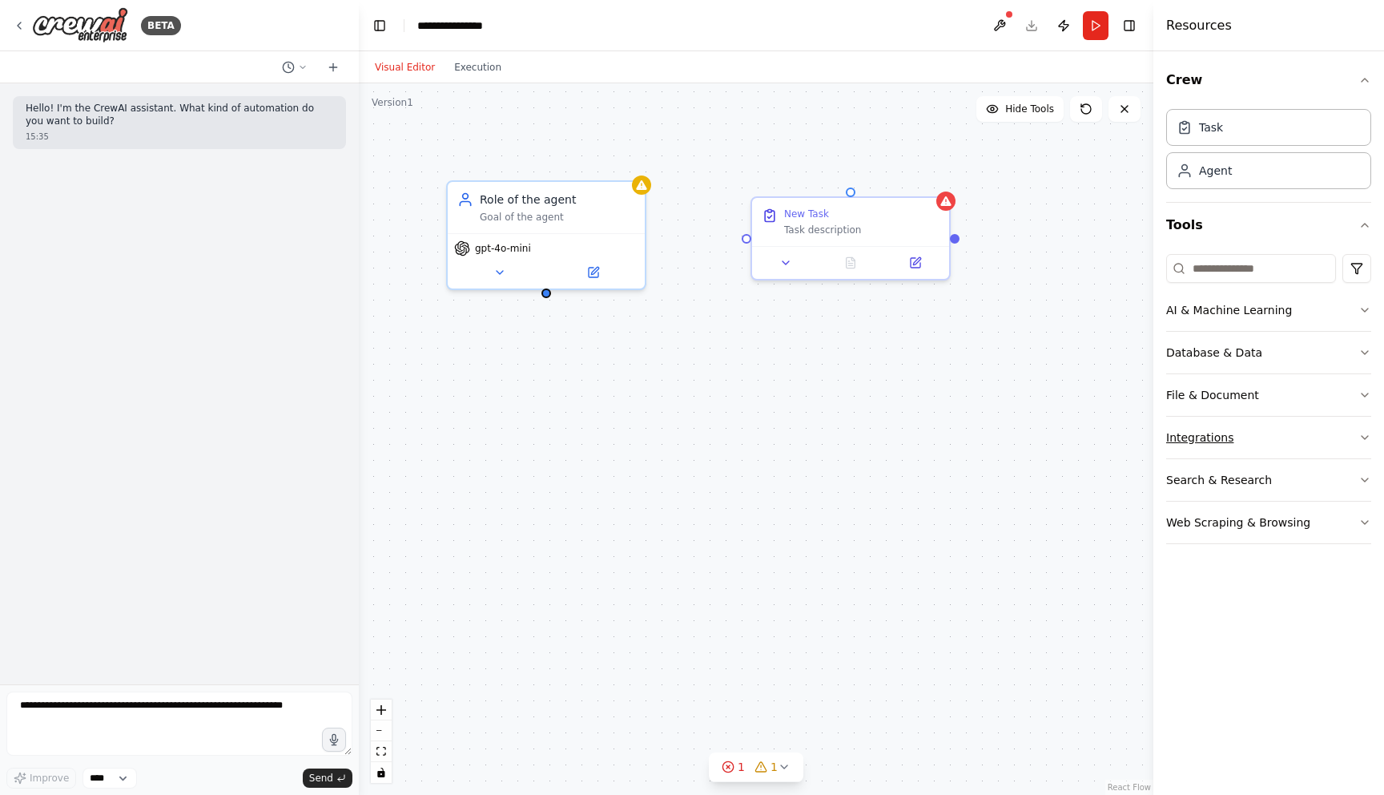
click at [1360, 434] on icon "button" at bounding box center [1365, 437] width 13 height 13
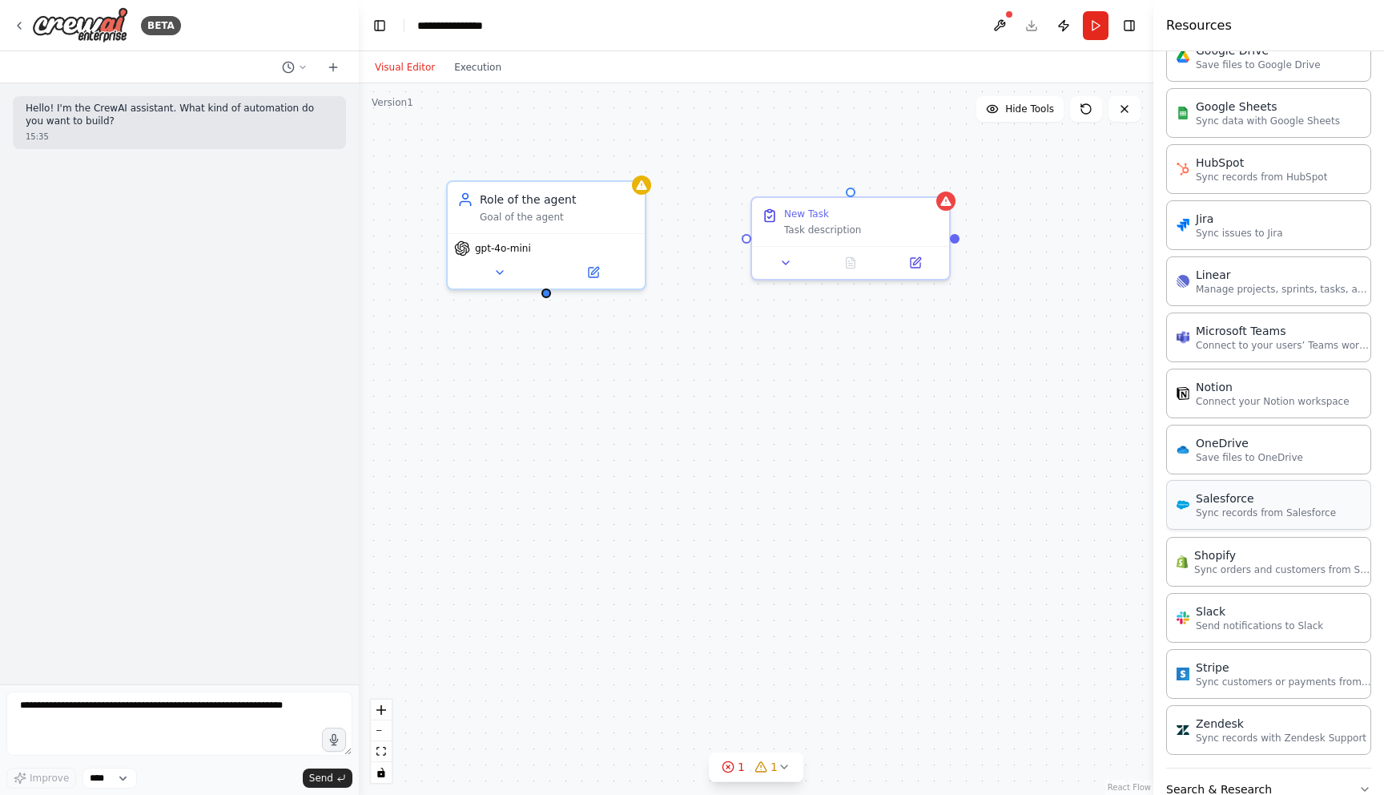
scroll to position [826, 0]
